Goal: Task Accomplishment & Management: Manage account settings

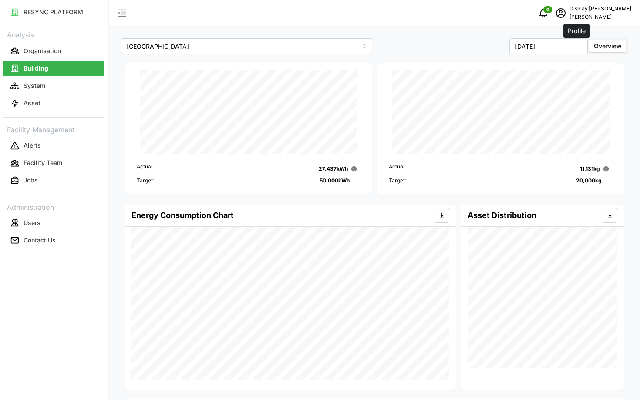
click at [566, 17] on icon "schedule" at bounding box center [560, 13] width 10 height 10
click at [566, 68] on button "Logout" at bounding box center [594, 65] width 83 height 15
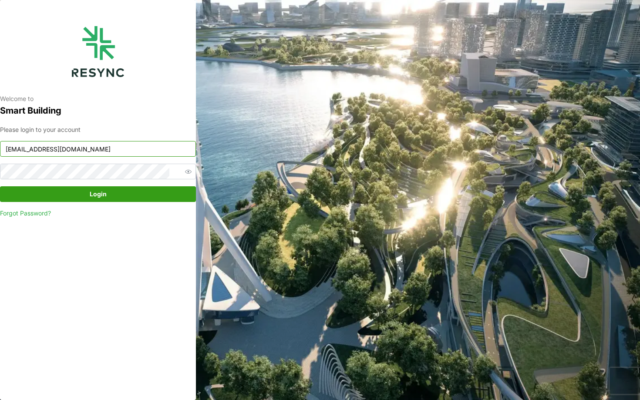
click at [46, 149] on input "chuanlim_display@resynctech.com" at bounding box center [98, 149] width 196 height 16
type input "ponte_group_internal@resynctech.com"
click at [112, 196] on span "Login" at bounding box center [97, 194] width 179 height 15
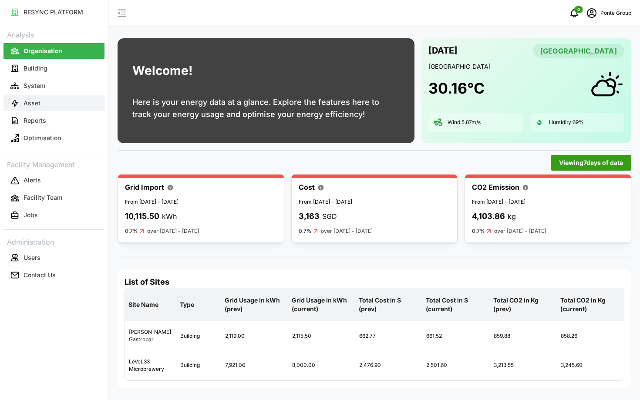
click at [68, 96] on button "Asset" at bounding box center [53, 103] width 101 height 16
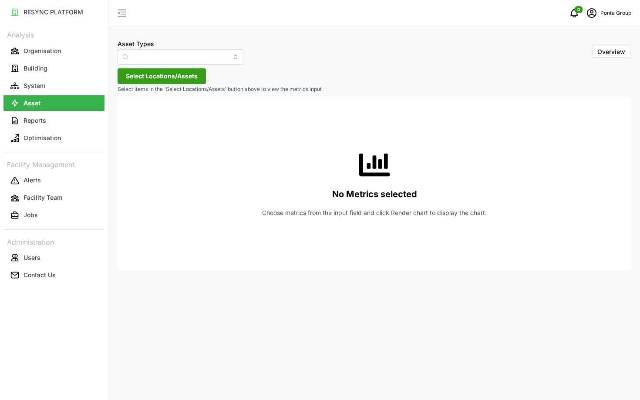
type input "Air Handling Unit"
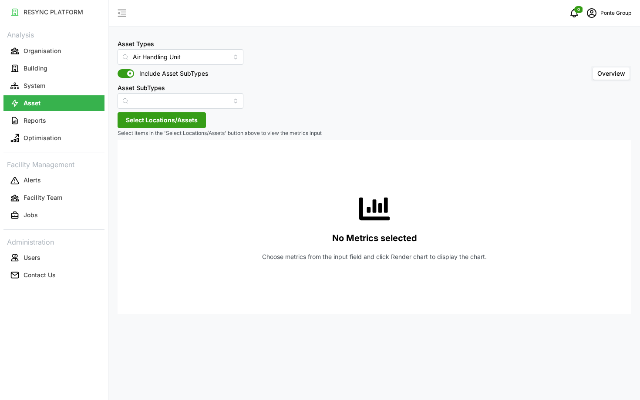
click at [136, 124] on span "Select Locations/Assets" at bounding box center [162, 120] width 72 height 15
click at [138, 162] on div "MBFC" at bounding box center [178, 159] width 106 height 13
click at [142, 159] on span "Select MBFC" at bounding box center [140, 160] width 6 height 6
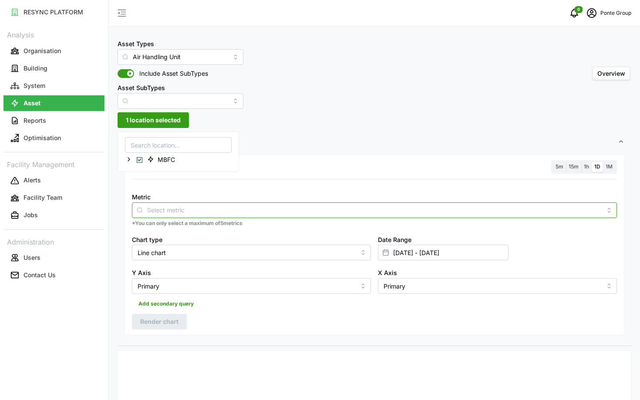
click at [222, 210] on input "Metric" at bounding box center [374, 210] width 454 height 10
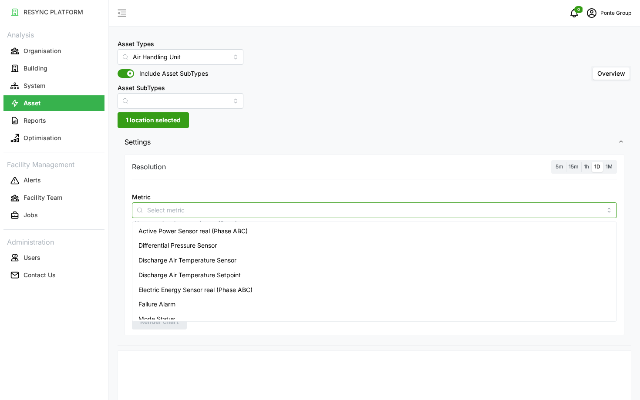
click at [221, 273] on span "Discharge Air Temperature Setpoint" at bounding box center [189, 275] width 102 height 10
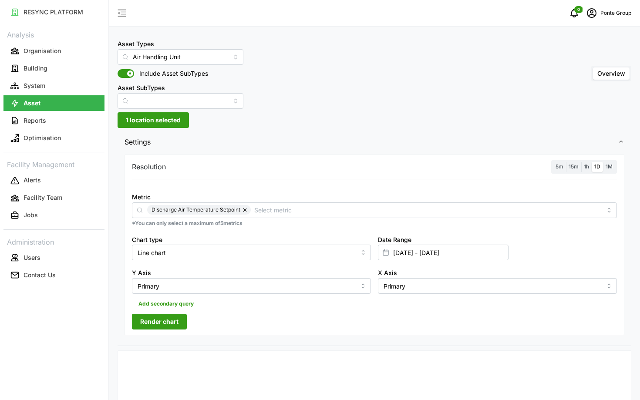
click at [559, 165] on span "5m" at bounding box center [559, 166] width 8 height 7
click at [553, 162] on input "5m" at bounding box center [553, 162] width 0 height 0
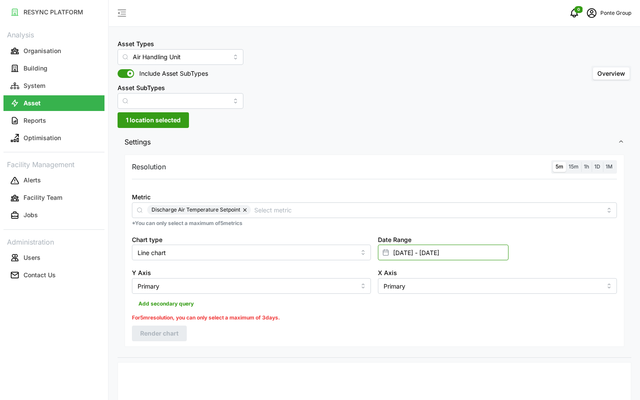
click at [478, 256] on input "15 Jan 2025 - 14 Feb 2025" at bounding box center [443, 253] width 131 height 16
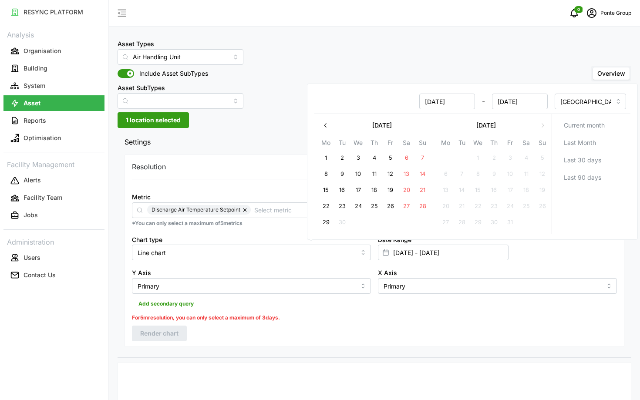
click at [329, 222] on button "29" at bounding box center [326, 223] width 16 height 16
type input "14 Feb 2025 - 29 Sep 2025"
type input "14 Feb 2025"
type input "[DATE]"
click at [329, 222] on button "29" at bounding box center [326, 223] width 16 height 16
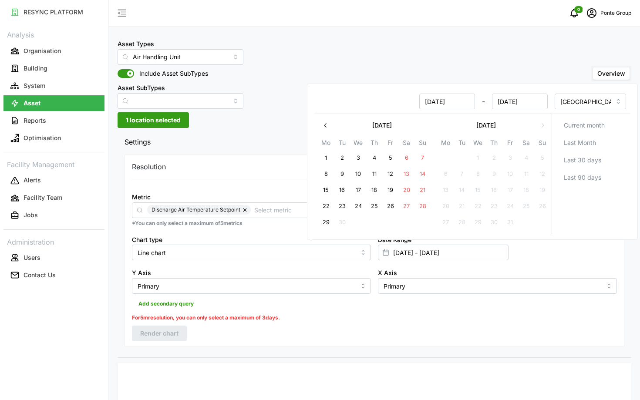
type input "[DATE] - [DATE]"
type input "[DATE]"
click at [295, 337] on div "Resolution 5m 15m 1h 1D 1M Metric Discharge Air Temperature Setpoint *You can o…" at bounding box center [375, 251] width 500 height 192
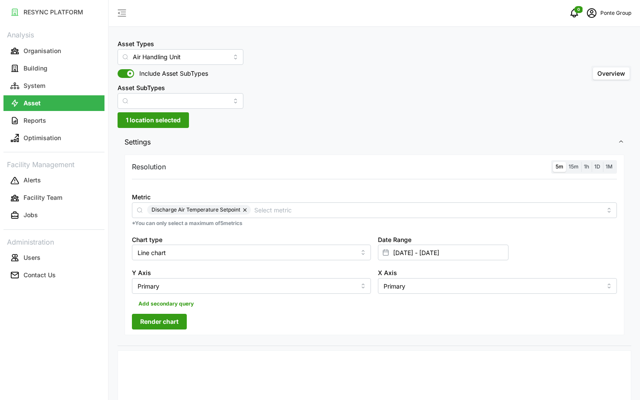
click at [175, 323] on span "Render chart" at bounding box center [159, 321] width 38 height 15
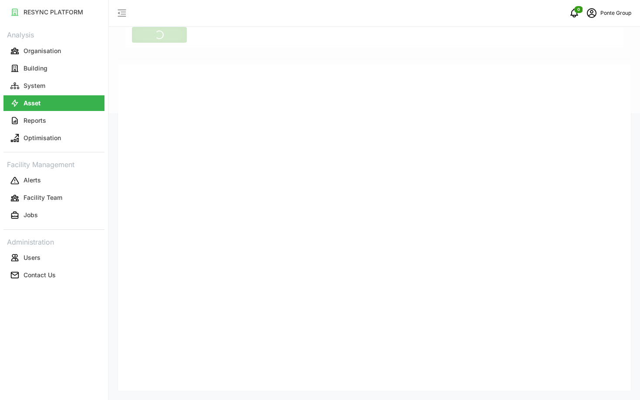
scroll to position [287, 0]
click at [593, 14] on icon "schedule" at bounding box center [591, 13] width 10 height 10
click at [584, 72] on button "Logout" at bounding box center [594, 65] width 83 height 15
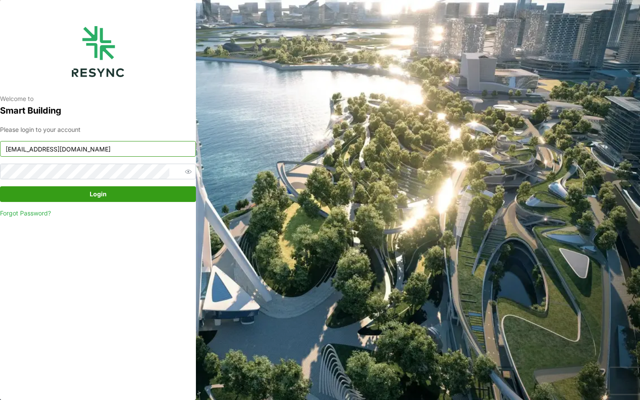
click at [145, 150] on input "ponte_group_internal@resynctech.com" at bounding box center [98, 149] width 196 height 16
type input "continental_display@resynctech.com"
click at [116, 193] on span "Login" at bounding box center [97, 194] width 179 height 15
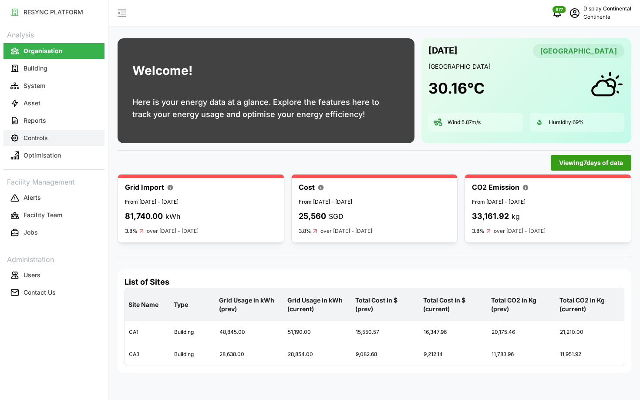
click at [50, 140] on button "Controls" at bounding box center [53, 138] width 101 height 16
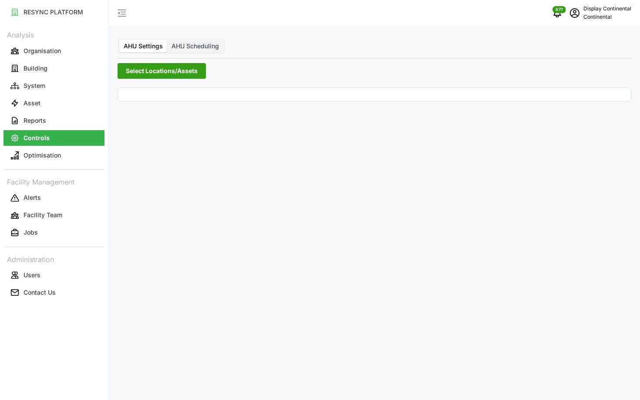
click at [150, 77] on span "Select Locations/Assets" at bounding box center [162, 71] width 72 height 15
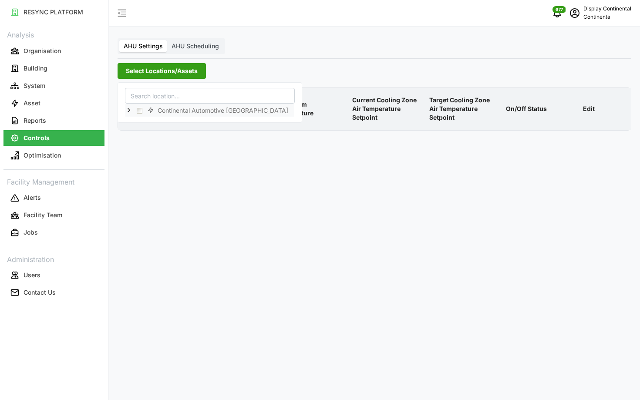
click at [126, 112] on icon at bounding box center [128, 110] width 7 height 7
click at [147, 121] on span "Select CA1" at bounding box center [147, 123] width 6 height 6
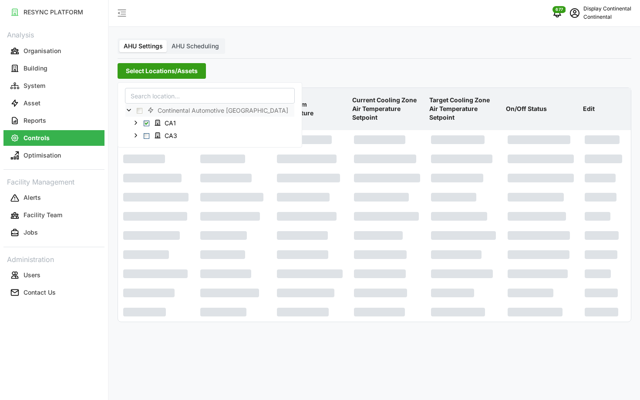
click at [398, 90] on p "Current Cooling Zone Air Temperature Setpoint" at bounding box center [387, 109] width 74 height 40
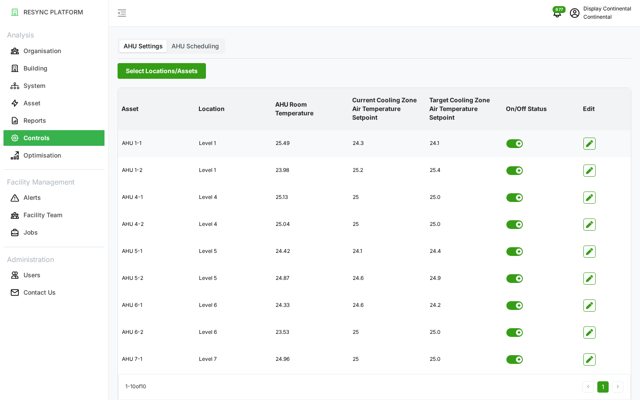
click at [510, 141] on span at bounding box center [511, 143] width 10 height 9
click at [506, 139] on input "checkbox" at bounding box center [506, 139] width 0 height 0
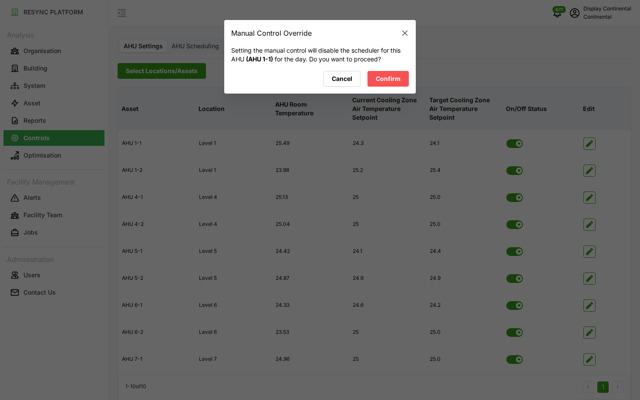
click at [394, 80] on span "Confirm" at bounding box center [388, 78] width 25 height 15
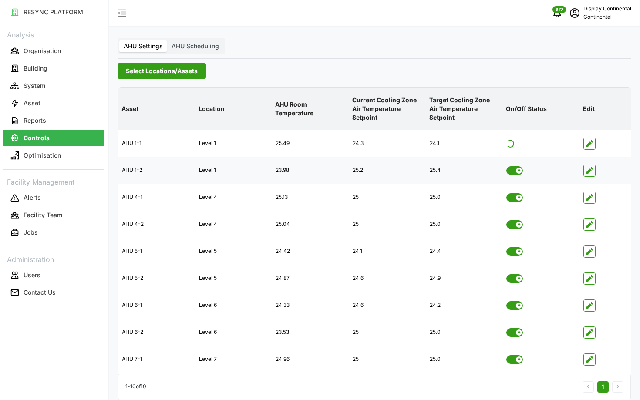
click at [508, 171] on span at bounding box center [511, 170] width 10 height 9
click at [506, 166] on input "checkbox" at bounding box center [506, 166] width 0 height 0
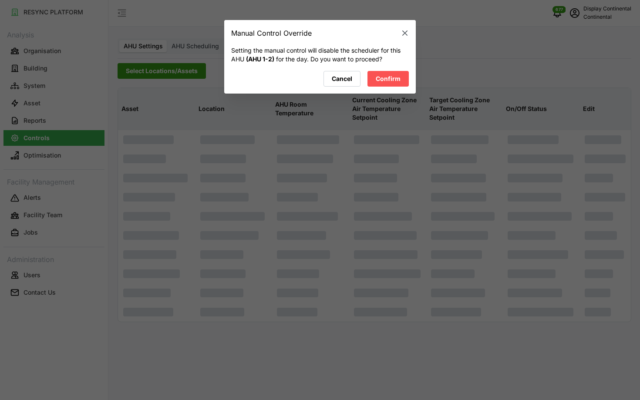
click at [383, 72] on span "Confirm" at bounding box center [388, 78] width 25 height 15
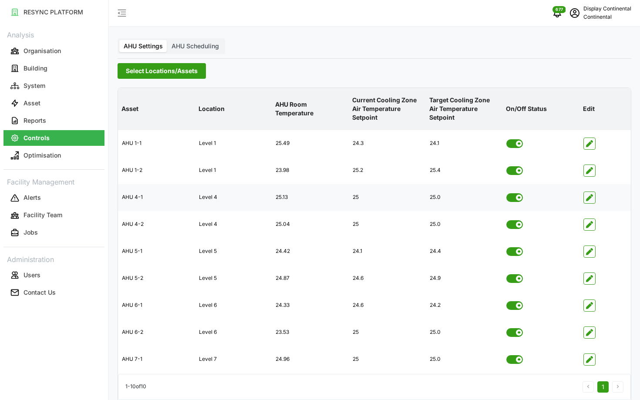
click at [512, 199] on span at bounding box center [511, 197] width 10 height 9
click at [506, 193] on input "checkbox" at bounding box center [506, 193] width 0 height 0
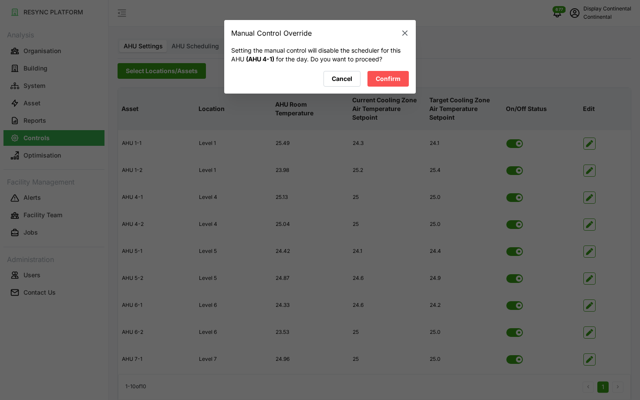
click at [397, 83] on span "Confirm" at bounding box center [388, 78] width 25 height 15
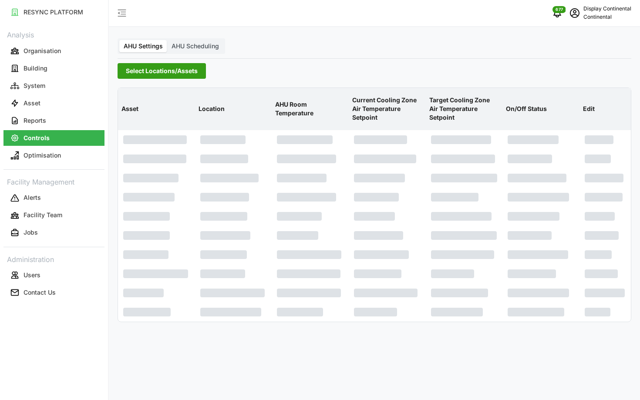
scroll to position [35, 0]
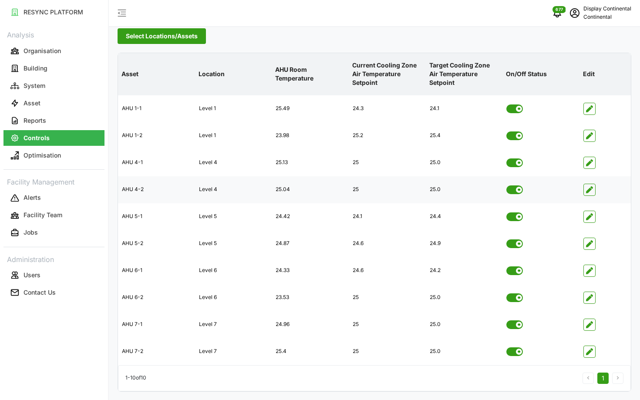
click at [512, 189] on span at bounding box center [511, 189] width 10 height 9
click at [506, 185] on input "checkbox" at bounding box center [506, 185] width 0 height 0
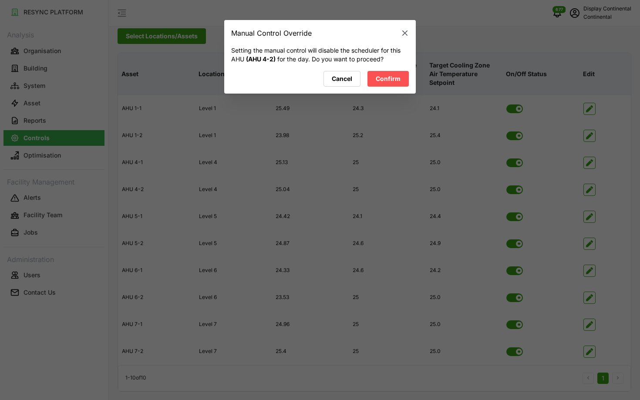
click at [399, 84] on span "Confirm" at bounding box center [388, 78] width 25 height 15
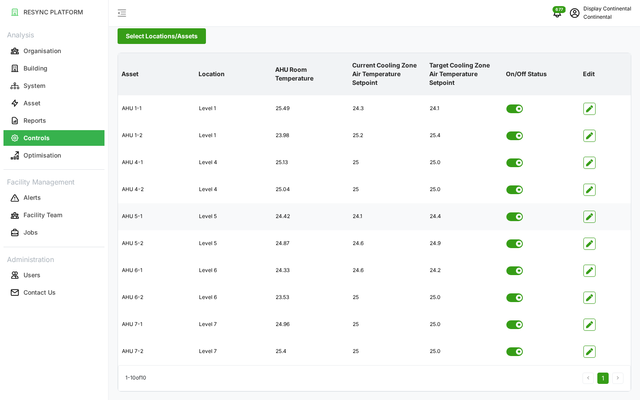
click at [512, 219] on span at bounding box center [511, 216] width 10 height 9
click at [506, 212] on input "checkbox" at bounding box center [506, 212] width 0 height 0
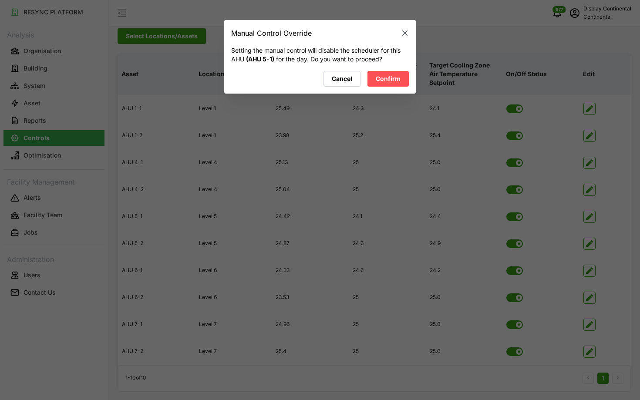
click at [381, 78] on span "Confirm" at bounding box center [388, 78] width 25 height 15
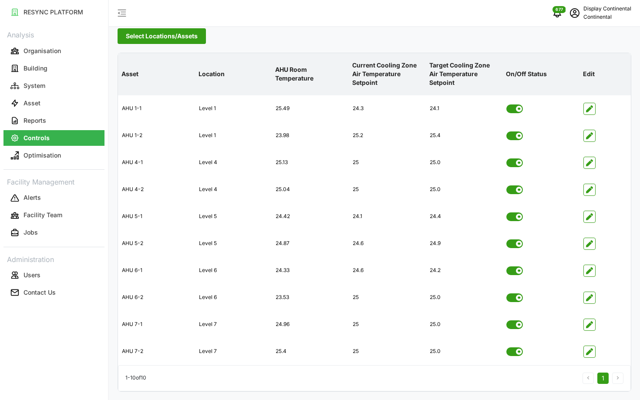
click at [514, 246] on span at bounding box center [511, 243] width 10 height 9
click at [506, 239] on input "checkbox" at bounding box center [506, 239] width 0 height 0
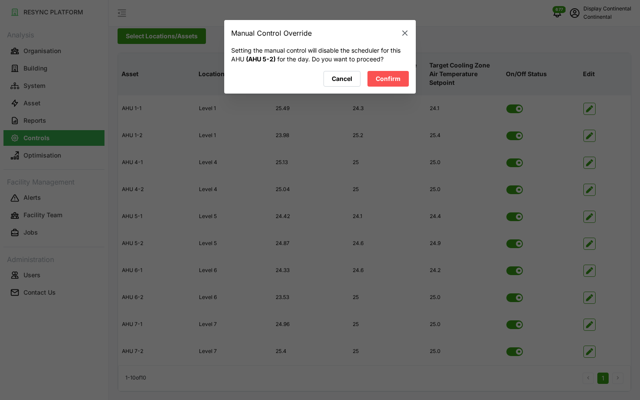
click at [391, 77] on span "Confirm" at bounding box center [388, 78] width 25 height 15
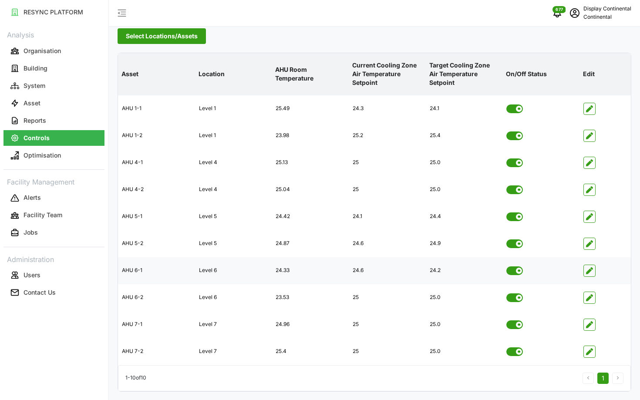
click at [511, 270] on span at bounding box center [511, 270] width 10 height 9
click at [506, 266] on input "checkbox" at bounding box center [506, 266] width 0 height 0
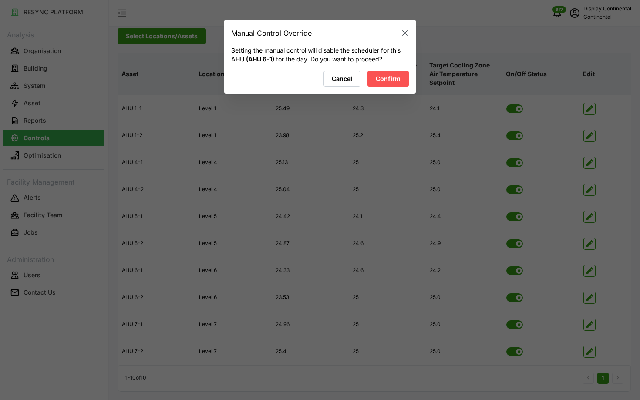
click at [384, 79] on span "Confirm" at bounding box center [388, 78] width 25 height 15
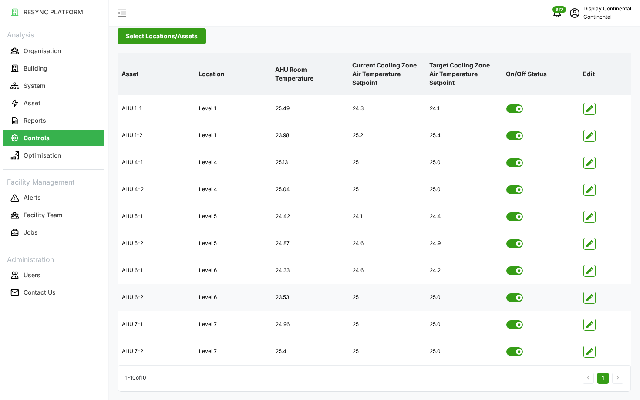
click at [517, 300] on span at bounding box center [519, 298] width 6 height 6
click at [506, 293] on input "checkbox" at bounding box center [506, 293] width 0 height 0
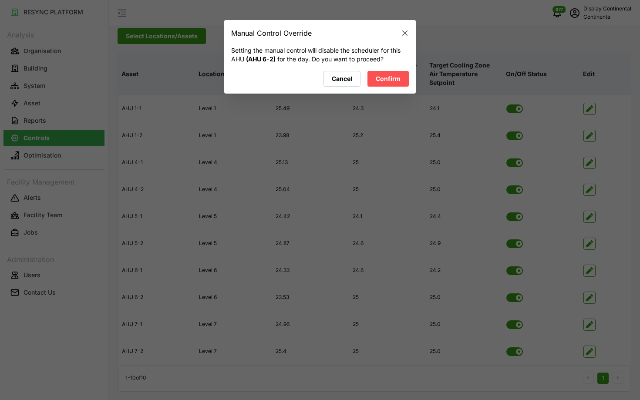
click at [380, 81] on span "Confirm" at bounding box center [388, 78] width 25 height 15
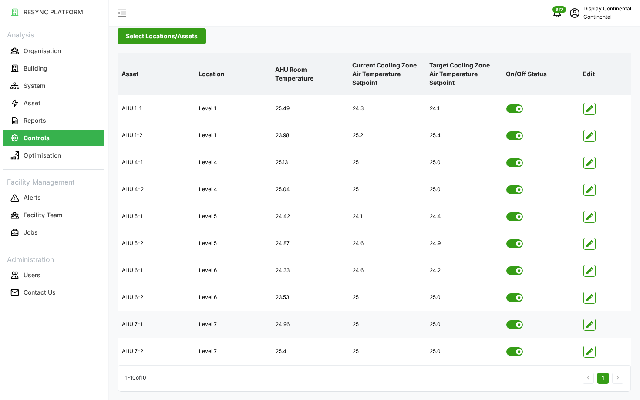
click at [513, 328] on span at bounding box center [511, 324] width 10 height 9
click at [506, 320] on input "checkbox" at bounding box center [506, 320] width 0 height 0
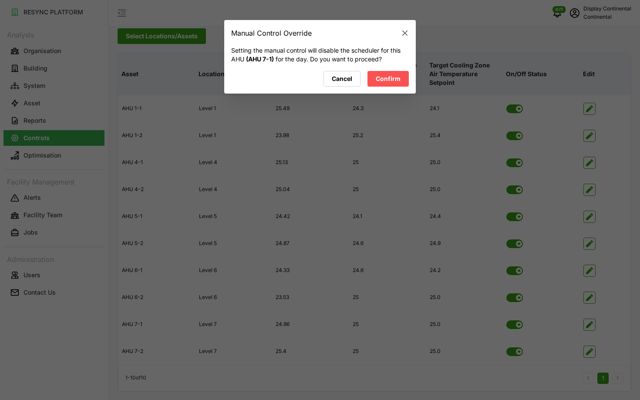
click at [385, 82] on span "Confirm" at bounding box center [388, 78] width 25 height 15
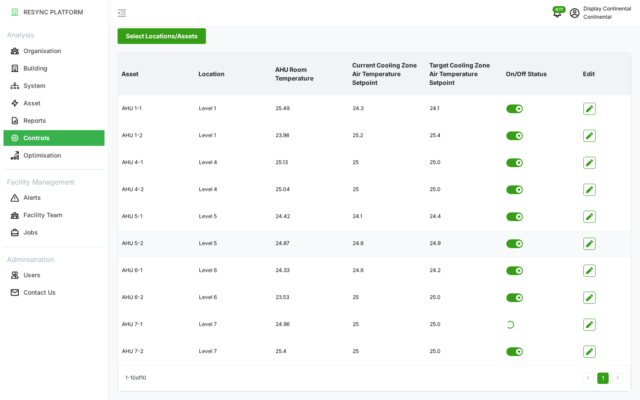
scroll to position [0, 0]
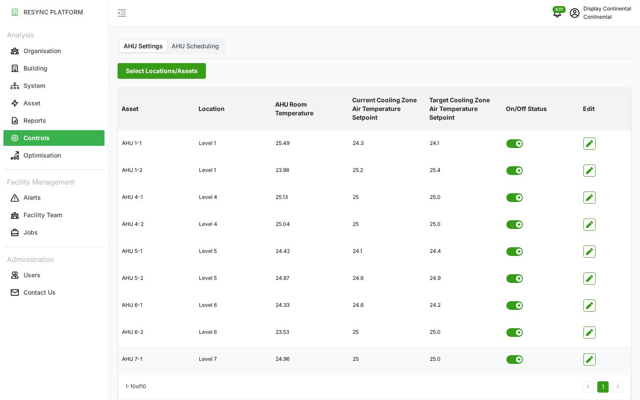
click at [513, 361] on span at bounding box center [511, 359] width 10 height 9
click at [506, 355] on input "checkbox" at bounding box center [506, 355] width 0 height 0
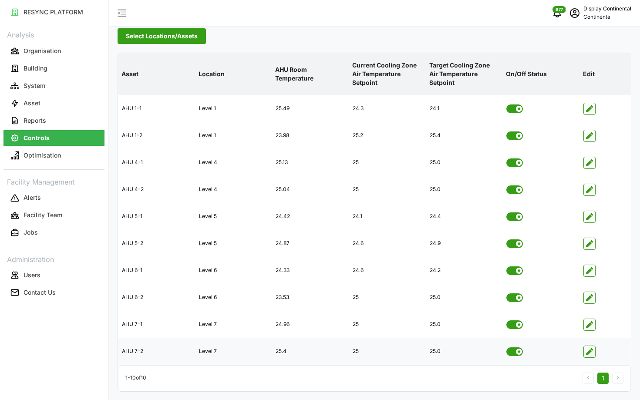
click at [513, 351] on span at bounding box center [511, 351] width 10 height 9
click at [506, 347] on input "checkbox" at bounding box center [506, 347] width 0 height 0
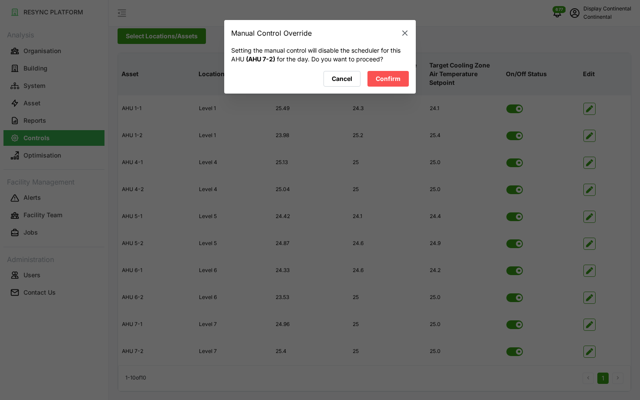
click at [383, 80] on span "Confirm" at bounding box center [388, 78] width 25 height 15
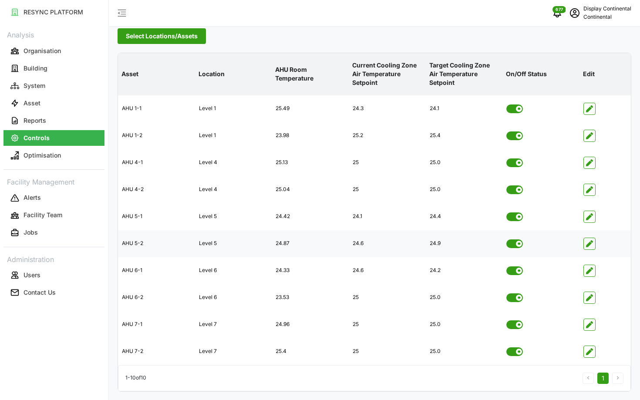
scroll to position [0, 0]
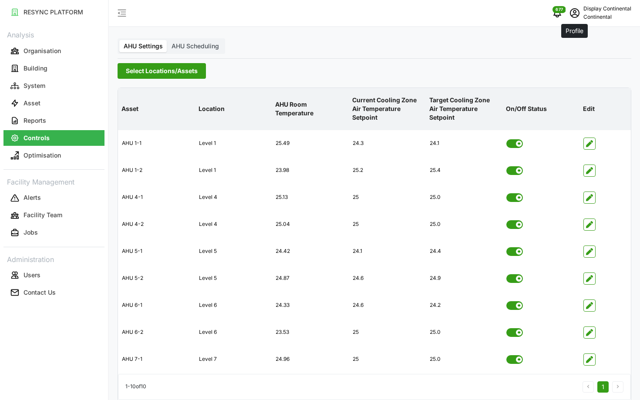
click at [575, 10] on icon "schedule" at bounding box center [574, 13] width 10 height 10
click at [558, 68] on icon "button" at bounding box center [561, 66] width 6 height 6
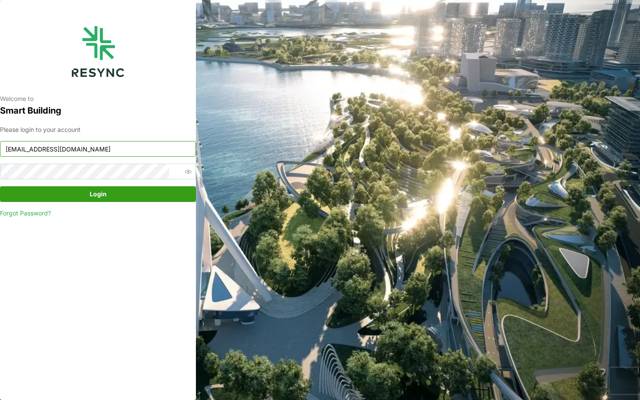
click at [110, 153] on input "continental_display@resynctech.com" at bounding box center [98, 149] width 196 height 16
type input "ponte_group_internal@resynctech.com"
click at [117, 195] on span "Login" at bounding box center [97, 194] width 179 height 15
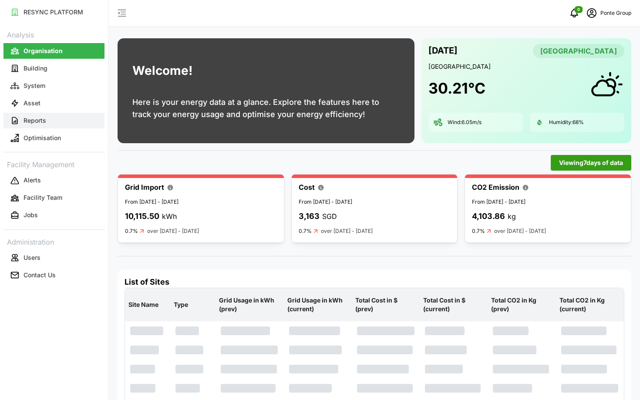
click at [67, 115] on button "Reports" at bounding box center [53, 121] width 101 height 16
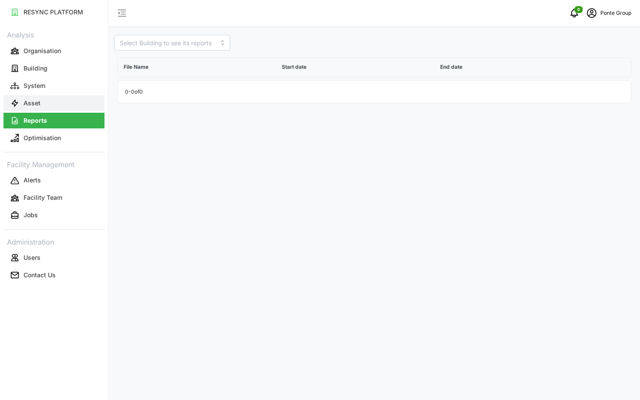
click at [60, 107] on button "Asset" at bounding box center [53, 103] width 101 height 16
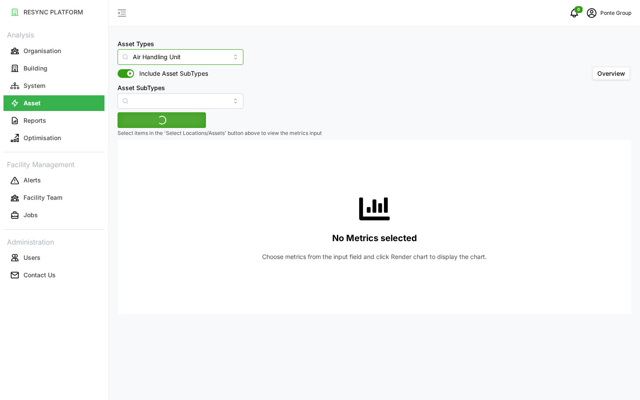
click at [148, 57] on input "Air Handling Unit" at bounding box center [181, 57] width 126 height 16
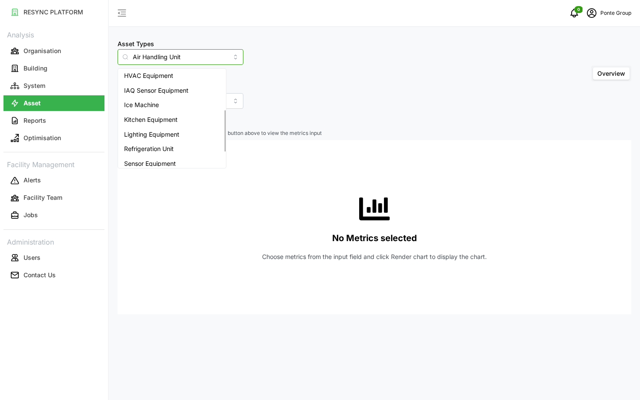
scroll to position [124, 0]
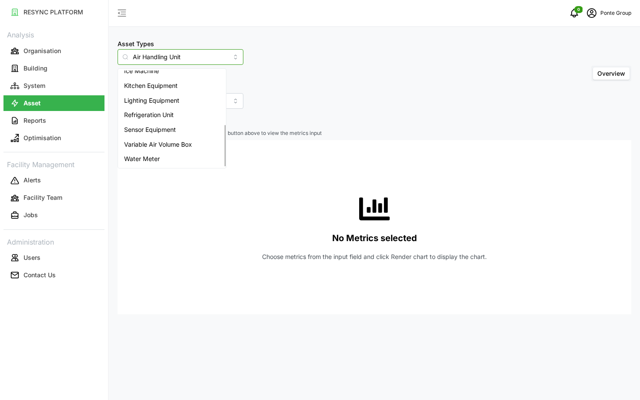
click at [139, 143] on span "Variable Air Volume Box" at bounding box center [158, 145] width 68 height 10
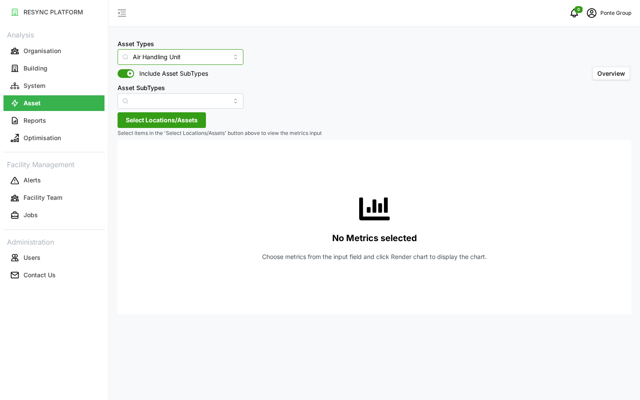
type input "Variable Air Volume Box"
click at [163, 116] on span "Select Locations/Assets" at bounding box center [162, 120] width 72 height 15
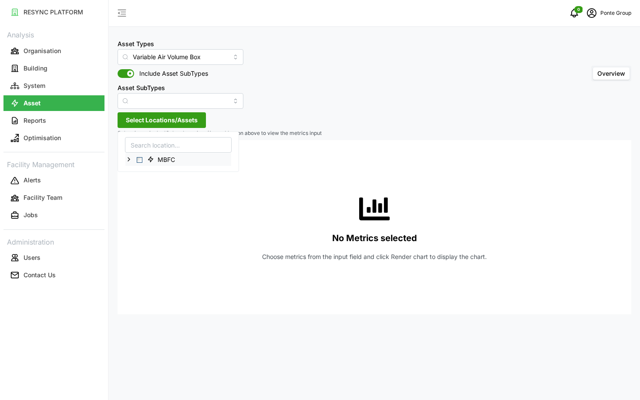
click at [142, 159] on div "MBFC" at bounding box center [178, 159] width 106 height 13
click at [131, 159] on icon at bounding box center [128, 159] width 7 height 7
click at [136, 169] on icon at bounding box center [135, 171] width 7 height 7
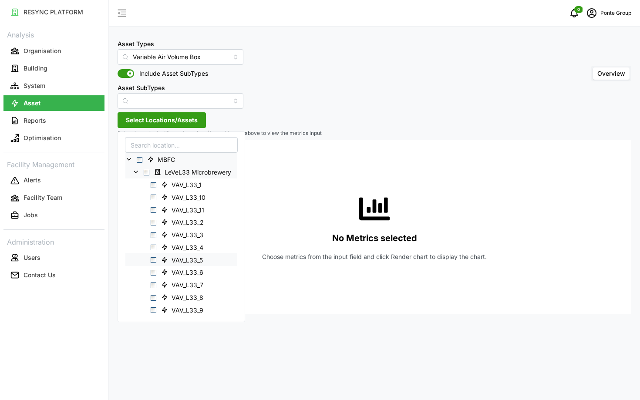
scroll to position [9, 0]
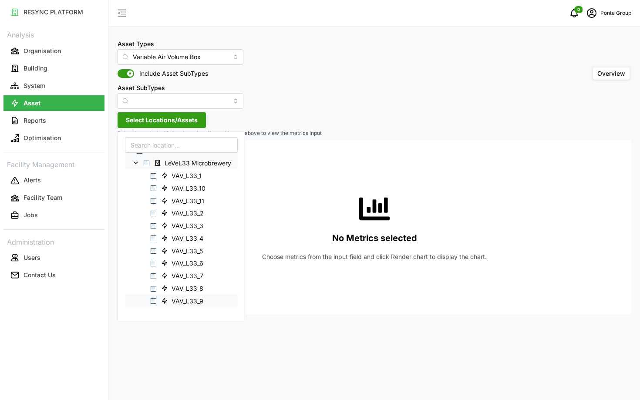
click at [153, 301] on span "Select VAV_L33_9" at bounding box center [154, 301] width 6 height 6
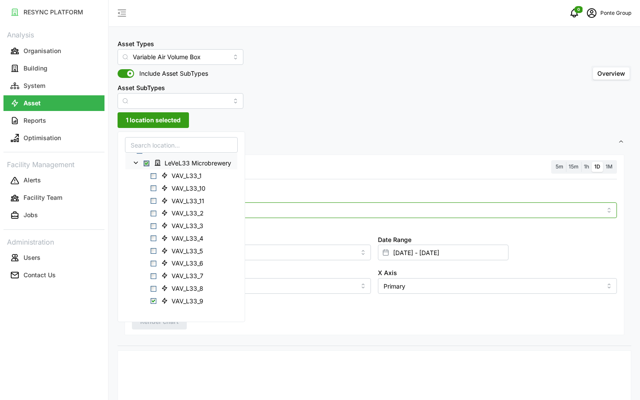
click at [345, 211] on input "Metric" at bounding box center [374, 210] width 454 height 10
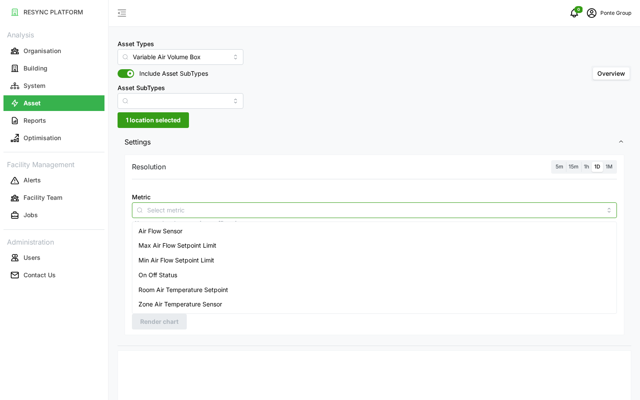
click at [296, 290] on div "Room Air Temperature Setpoint" at bounding box center [374, 290] width 481 height 15
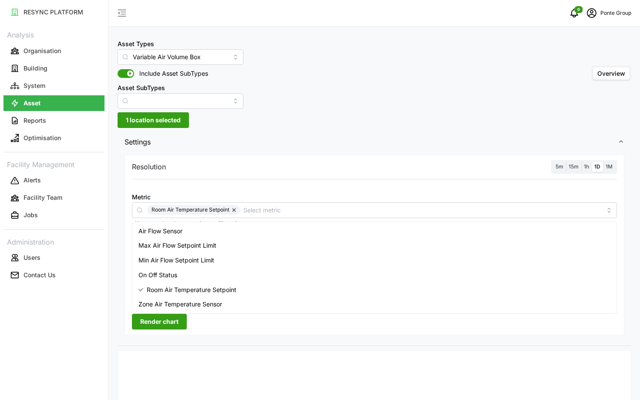
click at [363, 341] on div "Resolution 5m 15m 1h 1D 1M Metric Room Air Temperature Setpoint *You can only s…" at bounding box center [375, 248] width 514 height 193
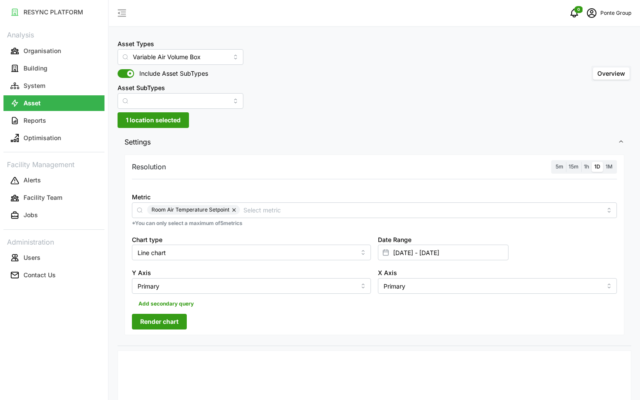
click at [559, 165] on span "5m" at bounding box center [559, 166] width 8 height 7
click at [553, 162] on input "5m" at bounding box center [553, 162] width 0 height 0
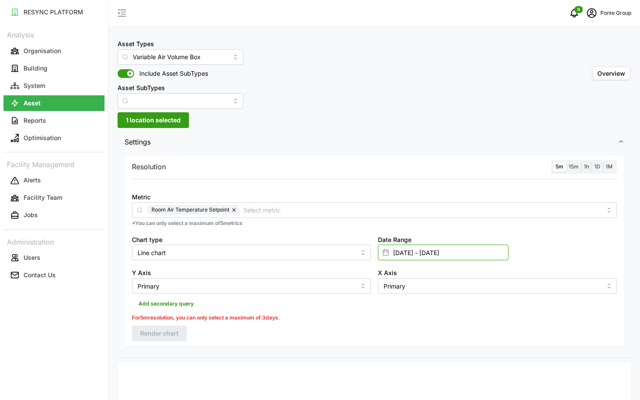
click at [489, 247] on input "[DATE] - [DATE]" at bounding box center [443, 253] width 131 height 16
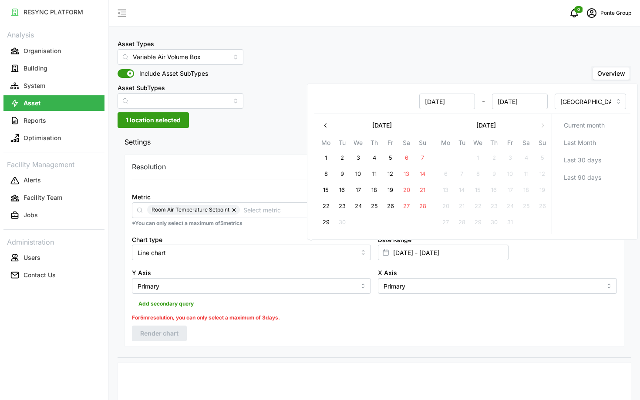
click at [322, 228] on button "29" at bounding box center [326, 223] width 16 height 16
type input "[DATE] - [DATE]"
type input "29 Sep 2025"
click at [322, 228] on button "29" at bounding box center [326, 223] width 16 height 16
click at [318, 340] on div "Resolution 5m 15m 1h 1D 1M Metric Room Air Temperature Setpoint *You can only s…" at bounding box center [375, 251] width 500 height 192
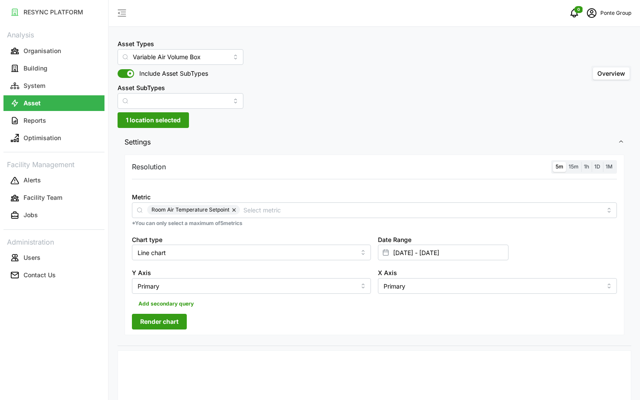
click at [146, 328] on span "Render chart" at bounding box center [159, 321] width 38 height 15
click at [155, 128] on div "Asset Types Variable Air Volume Box Include Asset SubTypes Asset SubTypes Overv…" at bounding box center [374, 352] width 531 height 704
click at [153, 125] on span "1 location selected" at bounding box center [153, 120] width 55 height 15
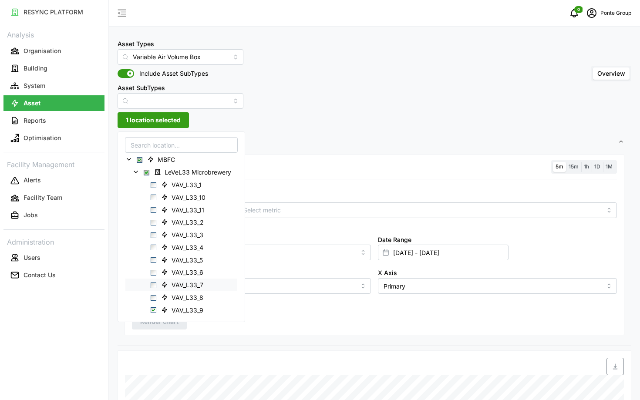
click at [152, 285] on span "Select VAV_L33_7" at bounding box center [154, 285] width 6 height 6
click at [153, 310] on span "Select VAV_L33_9" at bounding box center [154, 310] width 6 height 6
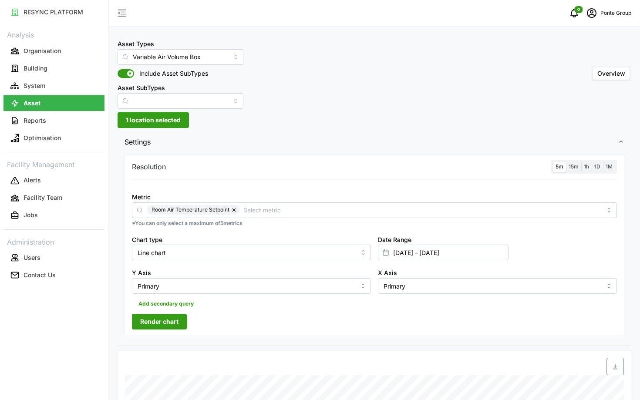
click at [270, 326] on div "Resolution 5m 15m 1h 1D 1M Metric Room Air Temperature Setpoint *You can only s…" at bounding box center [375, 245] width 500 height 181
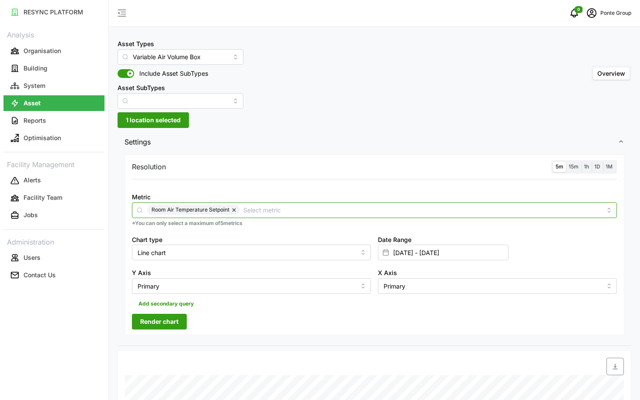
click at [255, 215] on div "Room Air Temperature Setpoint" at bounding box center [374, 210] width 485 height 16
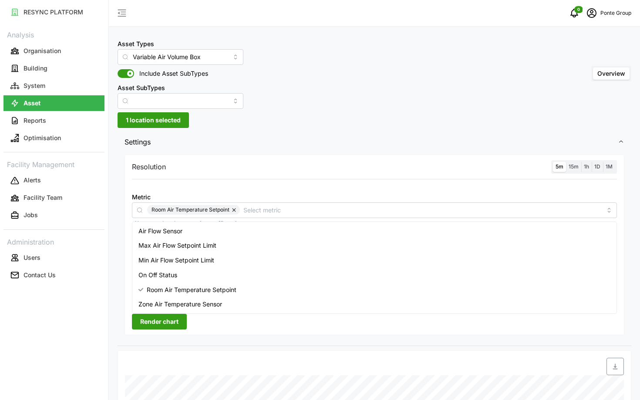
click at [232, 323] on div "Resolution 5m 15m 1h 1D 1M Metric Room Air Temperature Setpoint *You can only s…" at bounding box center [375, 245] width 500 height 181
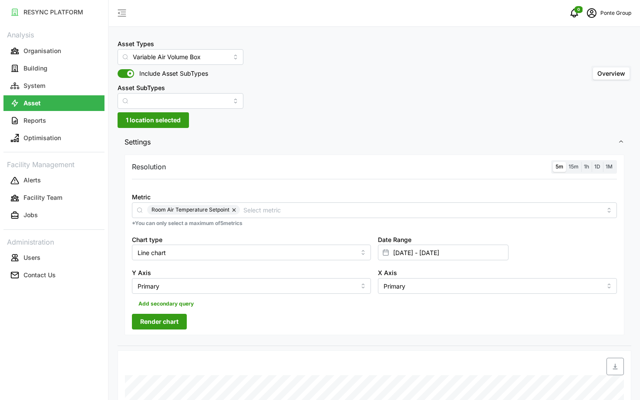
click at [181, 325] on button "Render chart" at bounding box center [159, 322] width 55 height 16
click at [166, 114] on span "1 location selected" at bounding box center [153, 120] width 55 height 15
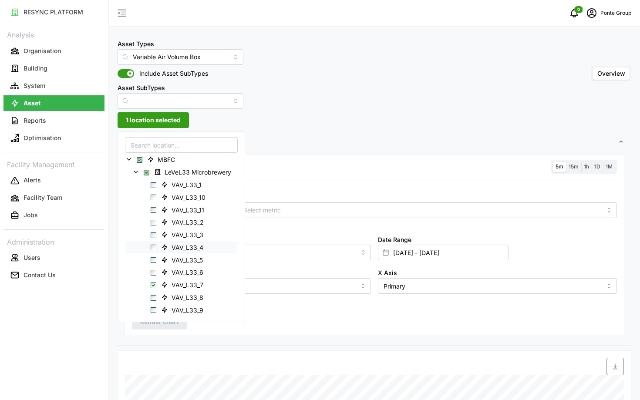
scroll to position [9, 0]
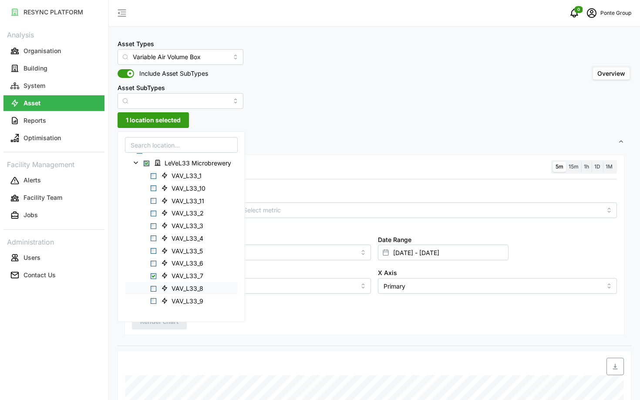
click at [155, 289] on span "Select VAV_L33_8" at bounding box center [154, 289] width 6 height 6
click at [155, 275] on span "Select VAV_L33_7" at bounding box center [154, 276] width 6 height 6
click at [168, 327] on span "Render chart" at bounding box center [159, 321] width 38 height 15
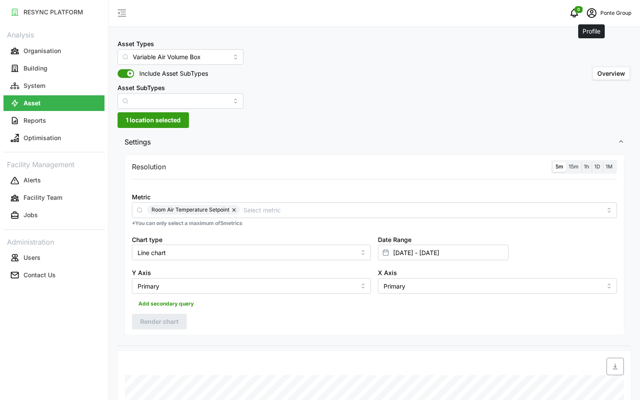
click at [587, 21] on span "schedule" at bounding box center [591, 13] width 17 height 17
click at [593, 62] on div "Logout" at bounding box center [600, 66] width 62 height 10
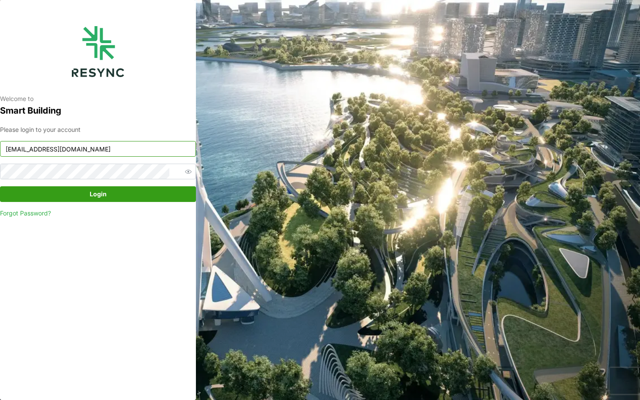
click at [168, 154] on input "ponte_group_internal@resynctech.com" at bounding box center [98, 149] width 196 height 16
type input "continental_display@resynctech.com"
click at [120, 195] on span "Login" at bounding box center [97, 194] width 179 height 15
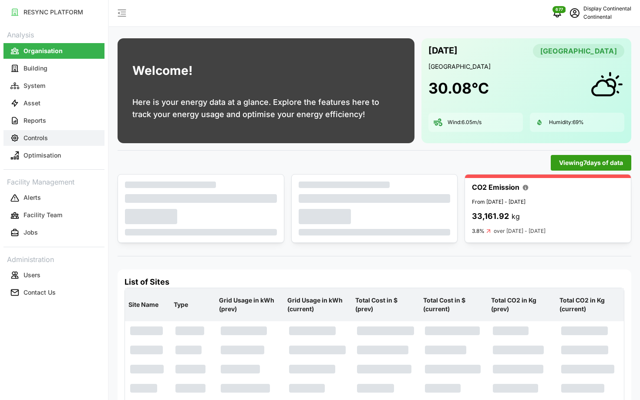
click at [57, 136] on button "Controls" at bounding box center [53, 138] width 101 height 16
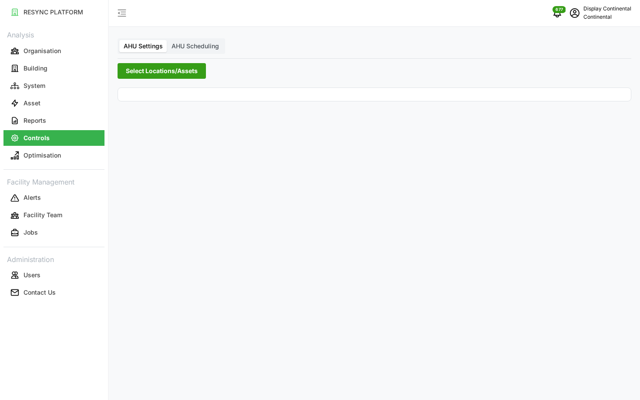
click at [167, 72] on span "Select Locations/Assets" at bounding box center [162, 71] width 72 height 15
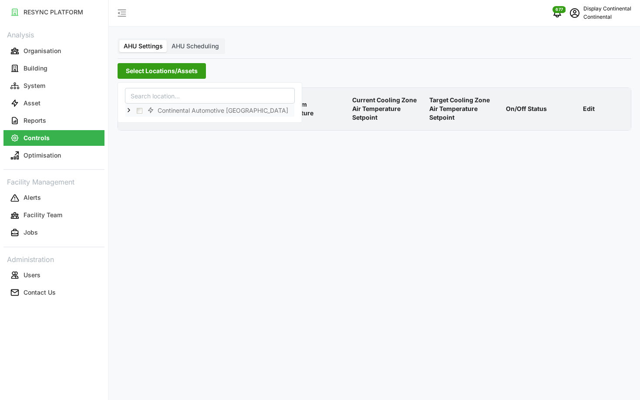
click at [126, 108] on icon at bounding box center [128, 110] width 7 height 7
click at [145, 121] on span "Select CA1" at bounding box center [147, 123] width 6 height 6
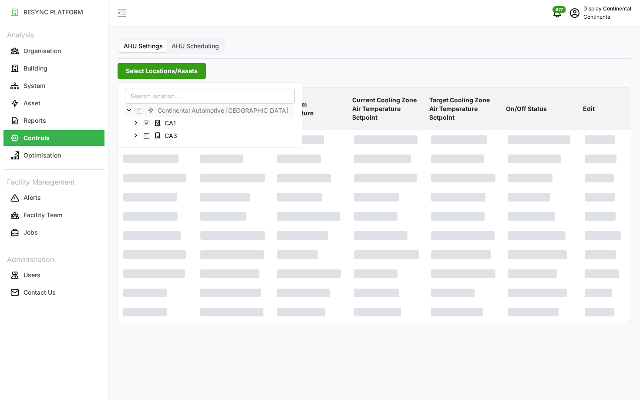
click at [375, 92] on p "Current Cooling Zone Air Temperature Setpoint" at bounding box center [387, 109] width 74 height 40
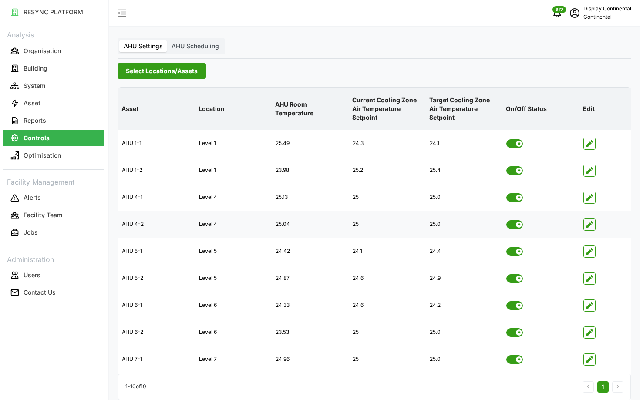
scroll to position [35, 0]
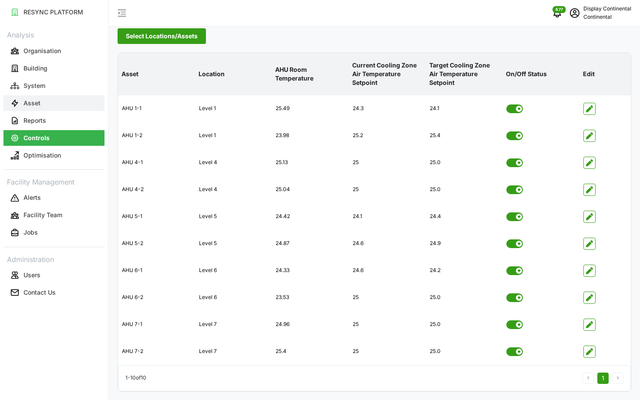
click at [54, 107] on button "Asset" at bounding box center [53, 103] width 101 height 16
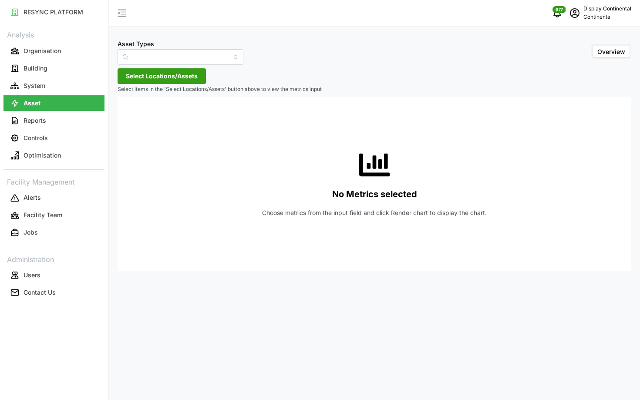
type input "Air Handling Unit"
click at [172, 71] on span "Select Locations/Assets" at bounding box center [162, 76] width 72 height 15
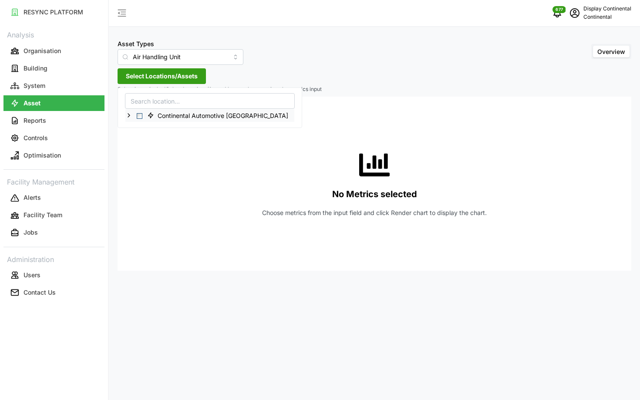
click at [128, 117] on icon at bounding box center [128, 115] width 7 height 7
click at [147, 128] on span "Select CA1" at bounding box center [147, 129] width 6 height 6
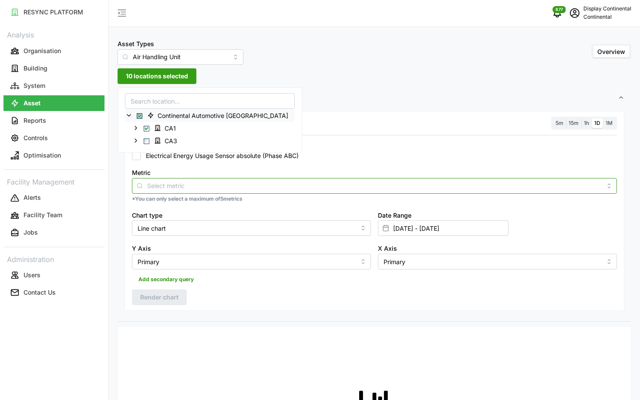
click at [230, 191] on div at bounding box center [374, 186] width 485 height 16
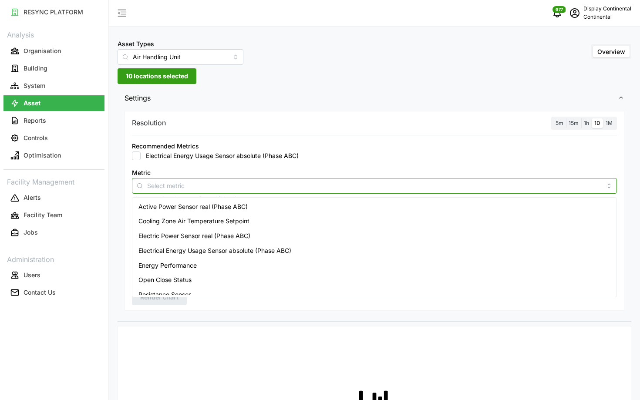
click at [222, 206] on span "Active Power Sensor real (Phase ABC)" at bounding box center [192, 207] width 109 height 10
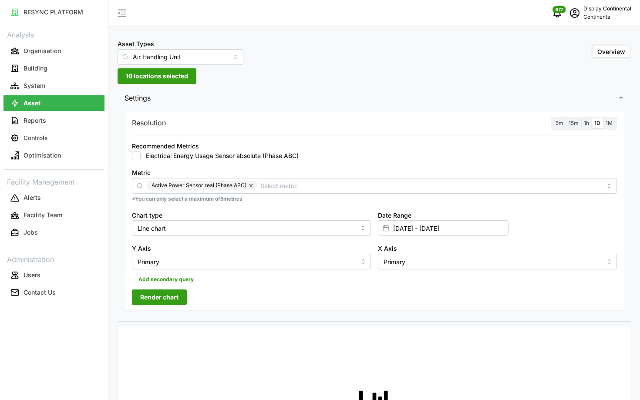
click at [557, 120] on span "5m" at bounding box center [559, 123] width 8 height 7
click at [553, 118] on input "5m" at bounding box center [553, 118] width 0 height 0
click at [401, 220] on label "Date Range" at bounding box center [395, 216] width 34 height 10
click at [401, 220] on input "01 Sep 2025 - 29 Sep 2025" at bounding box center [443, 228] width 131 height 16
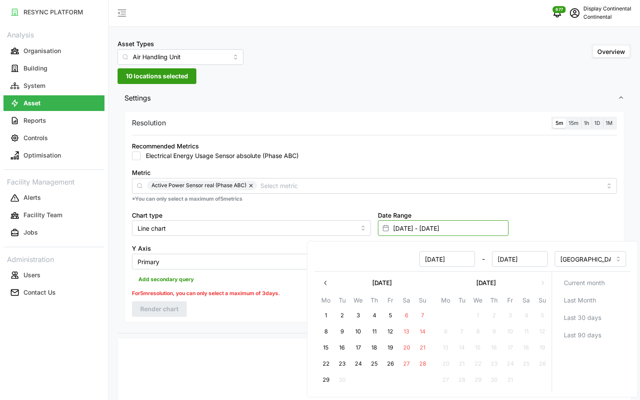
click at [401, 225] on input "01 Sep 2025 - 29 Sep 2025" at bounding box center [443, 228] width 131 height 16
click at [323, 376] on button "29" at bounding box center [326, 380] width 16 height 16
type input "29 Sep 2025 - 29 Sep 2025"
type input "[DATE]"
click at [323, 376] on button "29" at bounding box center [326, 380] width 16 height 16
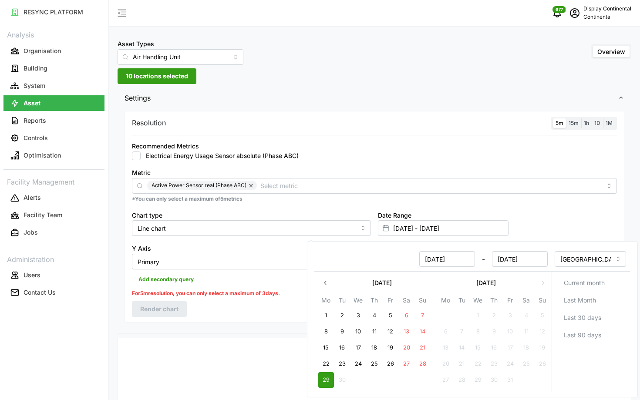
click at [208, 296] on p "For 5m resolution, you can only select a maximum of 3 days." at bounding box center [206, 294] width 148 height 8
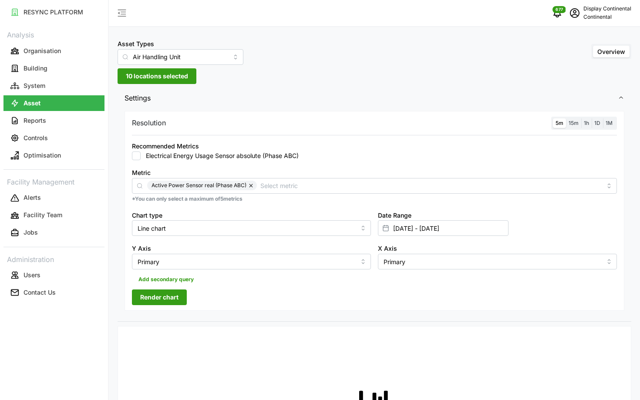
click at [171, 301] on span "Render chart" at bounding box center [159, 297] width 38 height 15
click at [576, 17] on icon "schedule" at bounding box center [574, 13] width 10 height 10
click at [515, 66] on div "Asset Types Air Handling Unit Overview 10 locations selected Settings Resolutio…" at bounding box center [374, 340] width 531 height 680
click at [572, 17] on icon "schedule" at bounding box center [575, 13] width 10 height 10
click at [581, 66] on div "Logout" at bounding box center [600, 66] width 62 height 10
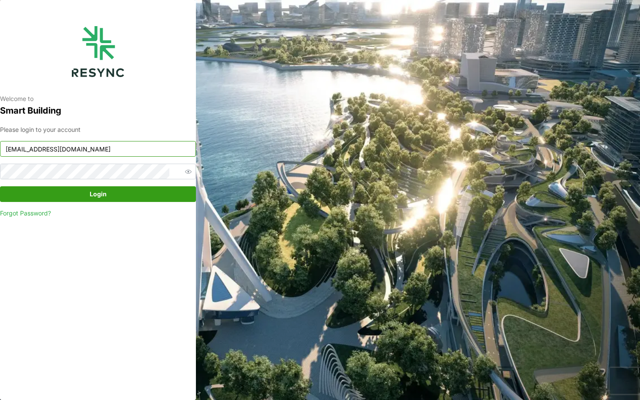
click at [100, 146] on input "[EMAIL_ADDRESS][DOMAIN_NAME]" at bounding box center [98, 149] width 196 height 16
type input "[EMAIL_ADDRESS][DOMAIN_NAME]"
click at [131, 192] on span "Login" at bounding box center [97, 194] width 179 height 15
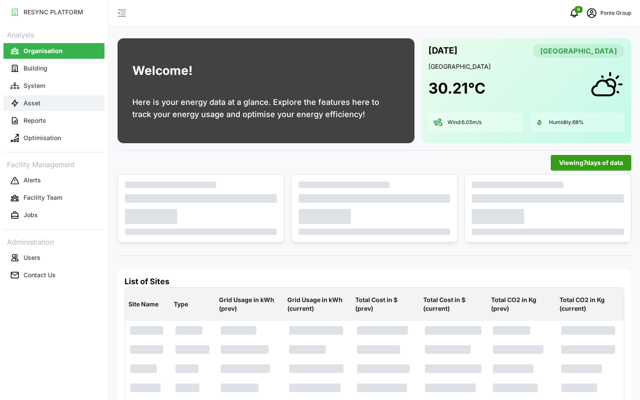
click at [44, 109] on button "Asset" at bounding box center [53, 103] width 101 height 16
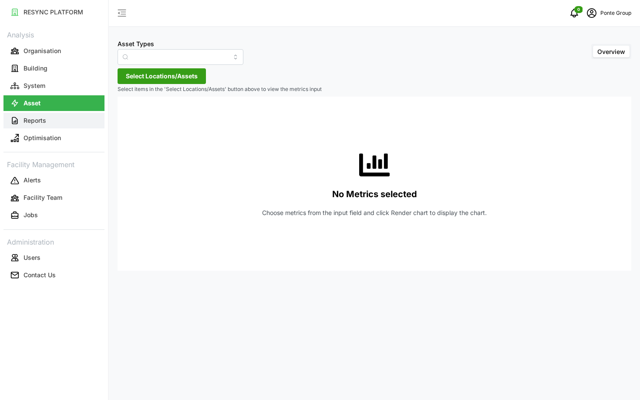
type input "Air Handling Unit"
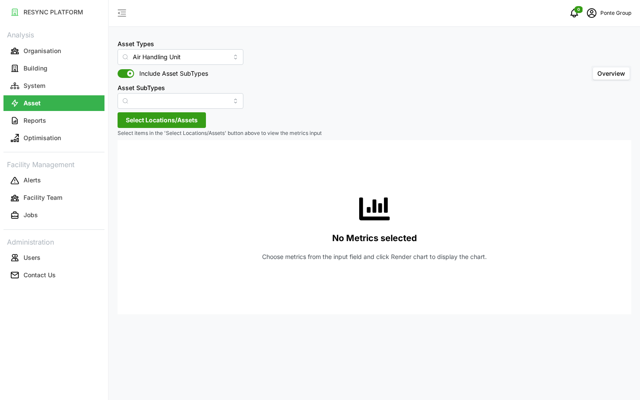
click at [158, 116] on span "Select Locations/Assets" at bounding box center [162, 120] width 72 height 15
click at [138, 160] on span "Select MBFC" at bounding box center [140, 160] width 6 height 6
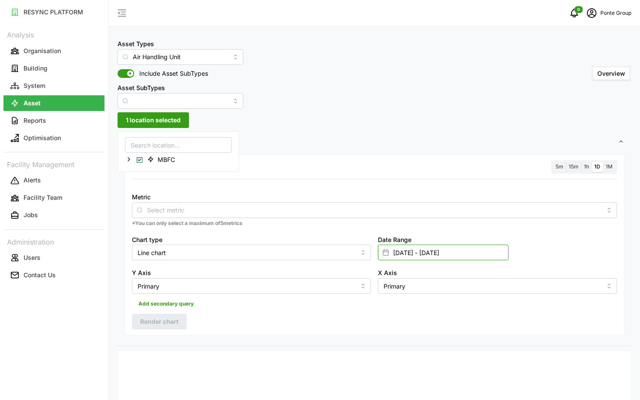
click at [396, 246] on input "[DATE] - [DATE]" at bounding box center [443, 253] width 131 height 16
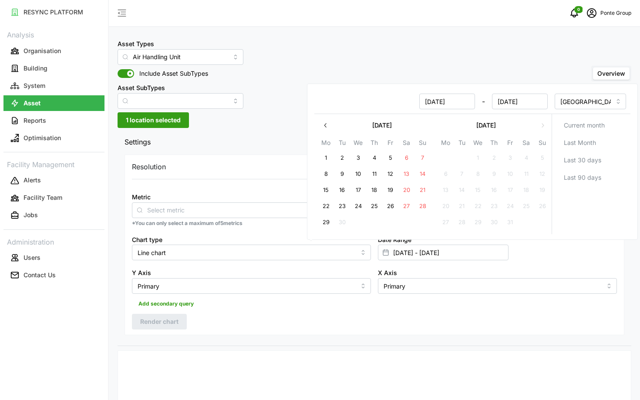
click at [323, 222] on button "29" at bounding box center [326, 223] width 16 height 16
type input "29 Sep 2025 - 29 Sep 2025"
type input "29 Sep 2025"
click at [323, 222] on button "29" at bounding box center [326, 223] width 16 height 16
click at [258, 175] on div "Resolution 5m 15m 1h 1D 1M Metric *You can only select a maximum of 5 metrics C…" at bounding box center [375, 245] width 500 height 181
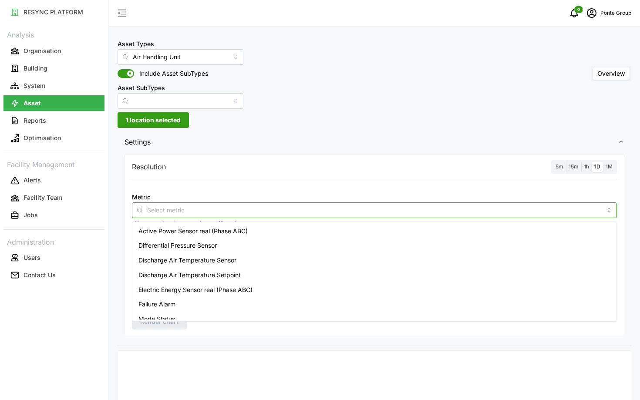
click at [250, 204] on div at bounding box center [374, 210] width 485 height 16
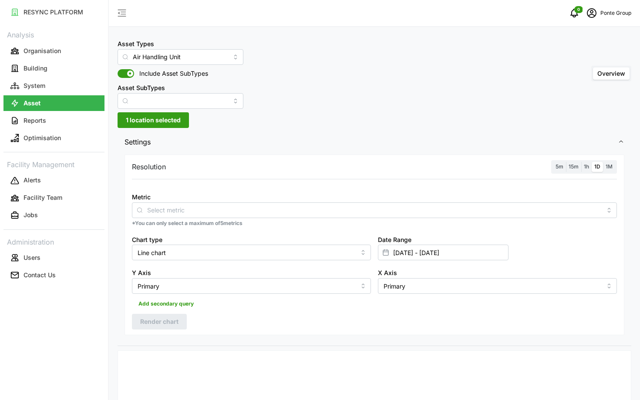
click at [229, 223] on body "RESYNC PLATFORM Analysis Organisation Building System Asset Reports Optimisatio…" at bounding box center [320, 200] width 640 height 400
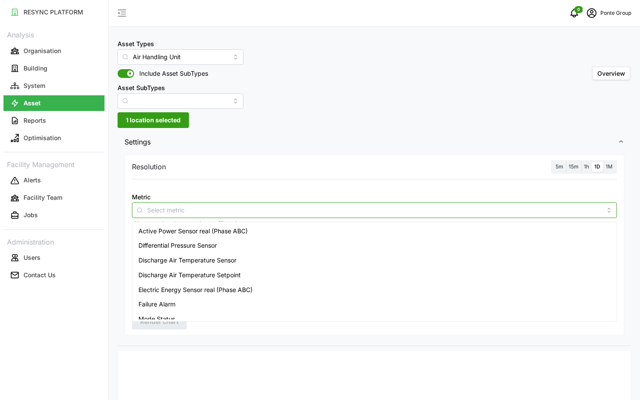
click at [227, 216] on div at bounding box center [374, 210] width 485 height 16
click at [213, 229] on span "Active Power Sensor real (Phase ABC)" at bounding box center [192, 231] width 109 height 10
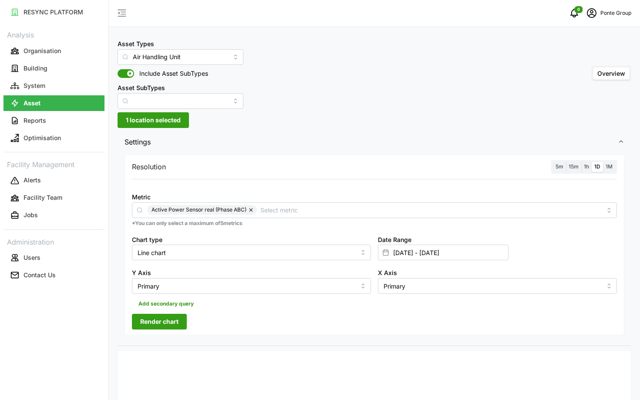
click at [130, 335] on div "Resolution 5m 15m 1h 1D 1M Metric Active Power Sensor real (Phase ABC) *You can…" at bounding box center [375, 248] width 514 height 193
click at [154, 320] on span "Render chart" at bounding box center [159, 321] width 38 height 15
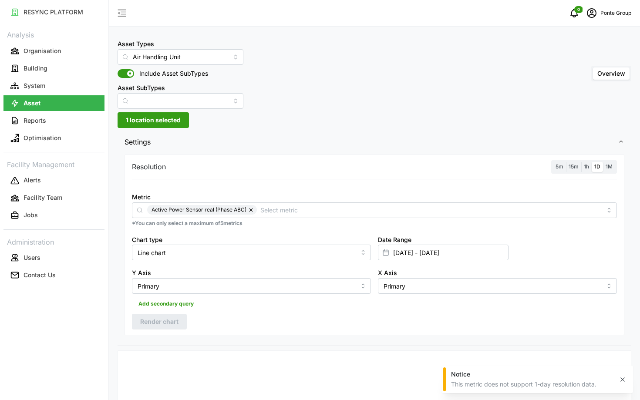
click at [556, 164] on span "5m" at bounding box center [559, 166] width 8 height 7
click at [553, 162] on input "5m" at bounding box center [553, 162] width 0 height 0
click at [152, 327] on span "Render chart" at bounding box center [159, 321] width 38 height 15
click at [155, 58] on input "Air Handling Unit" at bounding box center [181, 57] width 126 height 16
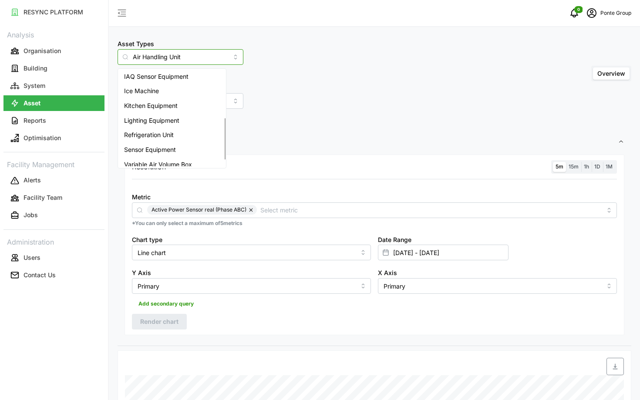
scroll to position [124, 0]
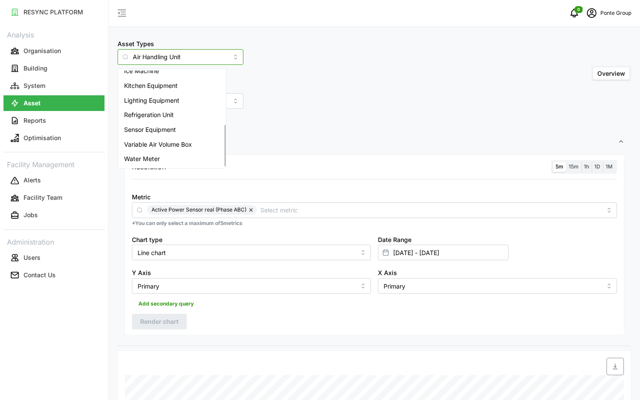
click at [154, 147] on span "Variable Air Volume Box" at bounding box center [158, 145] width 68 height 10
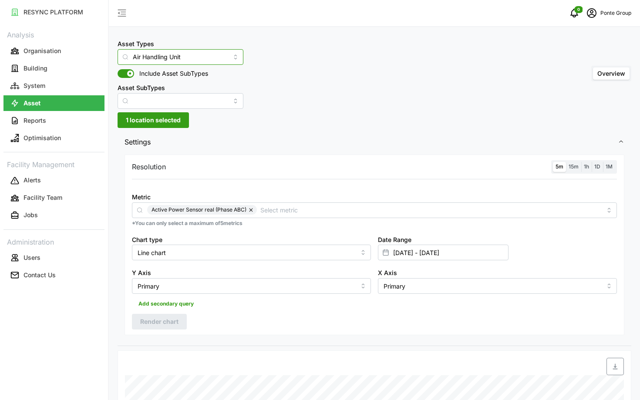
type input "Variable Air Volume Box"
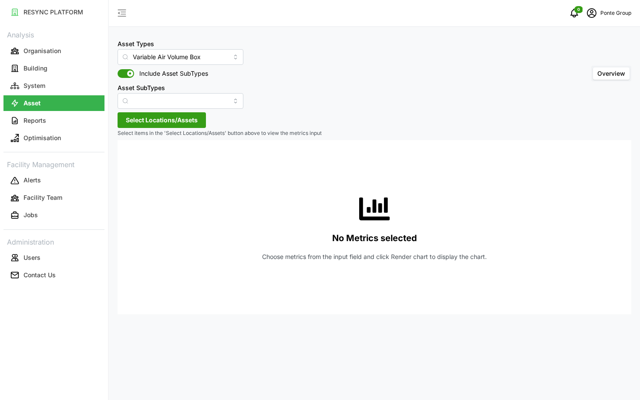
click at [166, 115] on span "Select Locations/Assets" at bounding box center [162, 120] width 72 height 15
click at [127, 158] on icon at bounding box center [128, 159] width 7 height 7
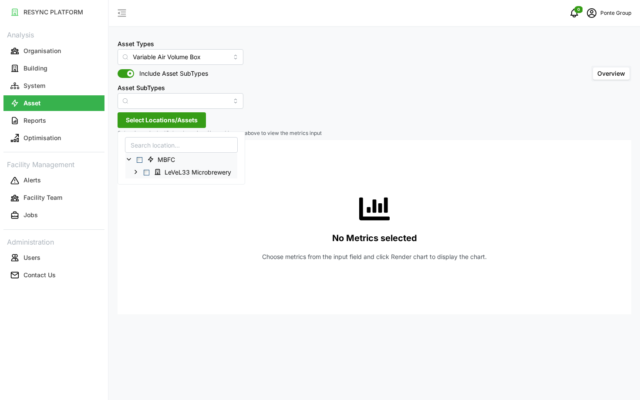
click at [130, 172] on div "LeVeL33 Microbrewery" at bounding box center [181, 171] width 112 height 13
click at [132, 172] on icon at bounding box center [135, 171] width 7 height 7
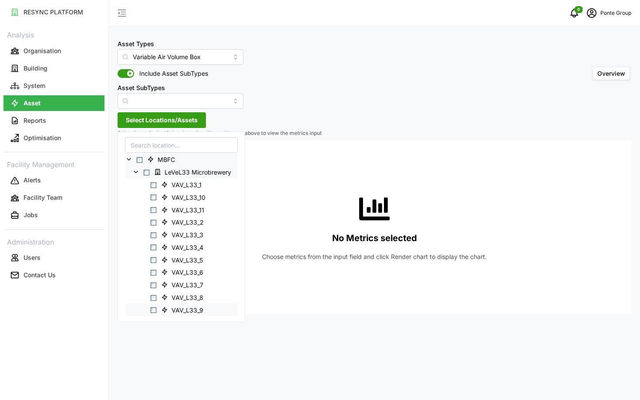
click at [153, 309] on span "Select VAV_L33_9" at bounding box center [154, 310] width 6 height 6
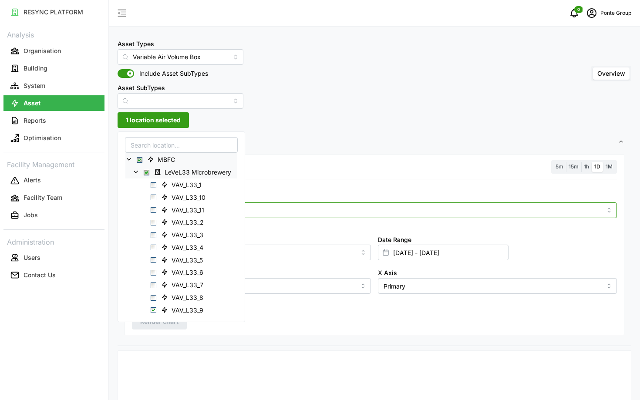
click at [317, 212] on input "Metric" at bounding box center [374, 210] width 454 height 10
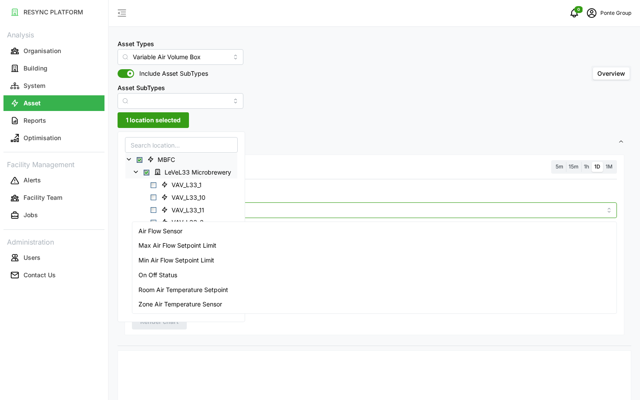
scroll to position [25, 0]
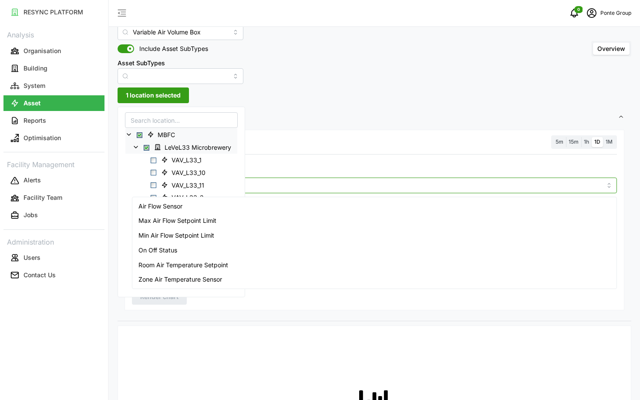
click at [260, 268] on div "Room Air Temperature Setpoint" at bounding box center [374, 265] width 481 height 15
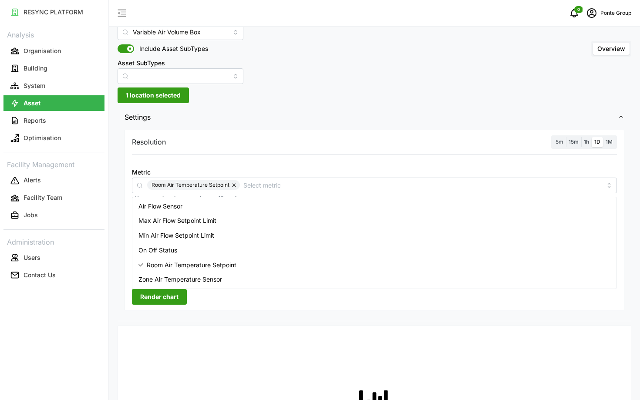
click at [254, 320] on div "Resolution 5m 15m 1h 1D 1M Metric Room Air Temperature Setpoint *You can only s…" at bounding box center [375, 224] width 514 height 193
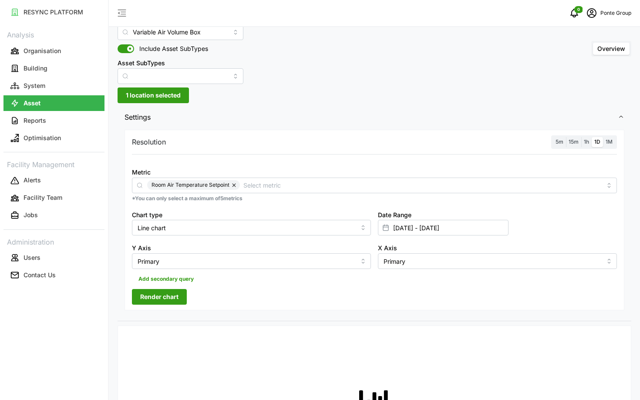
click at [559, 141] on span "5m" at bounding box center [559, 141] width 8 height 7
click at [553, 137] on input "5m" at bounding box center [553, 137] width 0 height 0
click at [175, 301] on span "Render chart" at bounding box center [159, 297] width 38 height 15
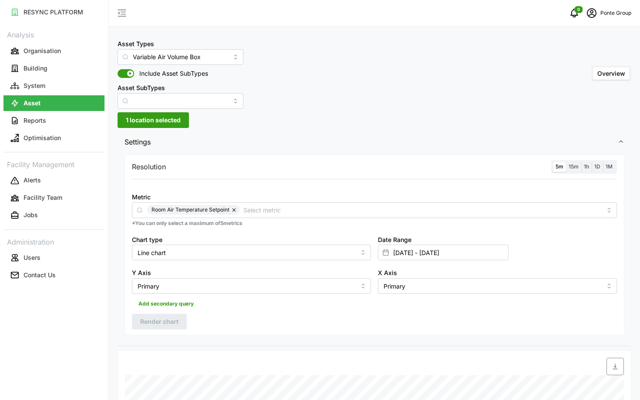
click at [573, 169] on span "15m" at bounding box center [574, 166] width 10 height 7
click at [566, 162] on input "15m" at bounding box center [566, 162] width 0 height 0
click at [556, 168] on span "5m" at bounding box center [559, 166] width 8 height 7
click at [553, 162] on input "5m" at bounding box center [553, 162] width 0 height 0
click at [172, 325] on span "Render chart" at bounding box center [159, 321] width 38 height 15
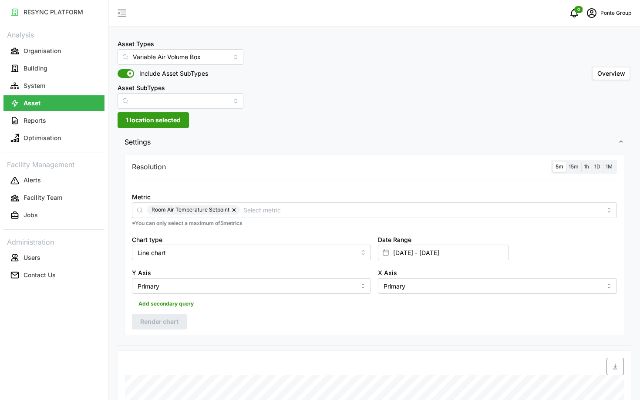
click at [154, 121] on span "1 location selected" at bounding box center [153, 120] width 55 height 15
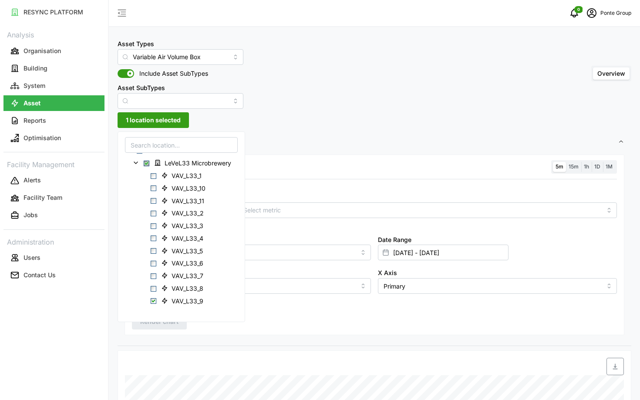
click at [593, 19] on span "schedule" at bounding box center [591, 13] width 17 height 17
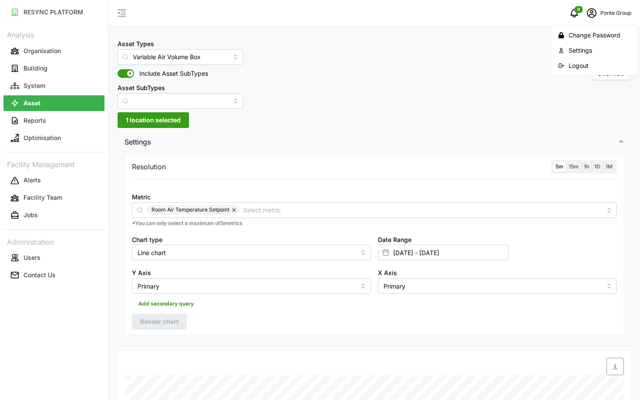
click at [580, 64] on div "Logout" at bounding box center [600, 66] width 62 height 10
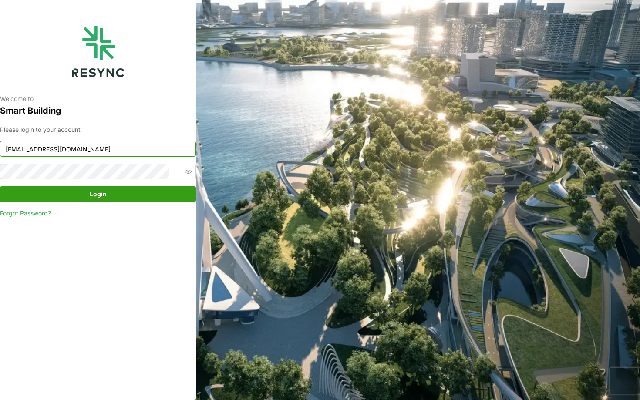
click at [71, 155] on input "[EMAIL_ADDRESS][DOMAIN_NAME]" at bounding box center [98, 149] width 196 height 16
type input "[EMAIL_ADDRESS][DOMAIN_NAME]"
click at [101, 194] on span "Login" at bounding box center [98, 194] width 17 height 15
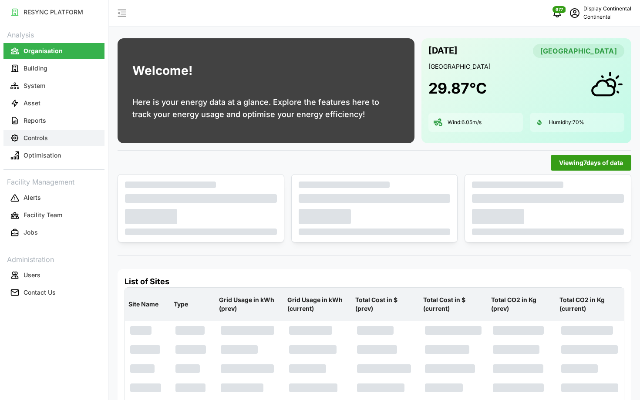
click at [51, 136] on button "Controls" at bounding box center [53, 138] width 101 height 16
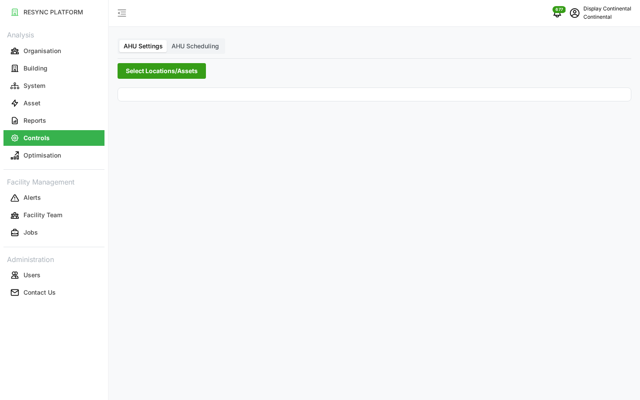
click at [172, 78] on button "Select Locations/Assets" at bounding box center [162, 71] width 88 height 16
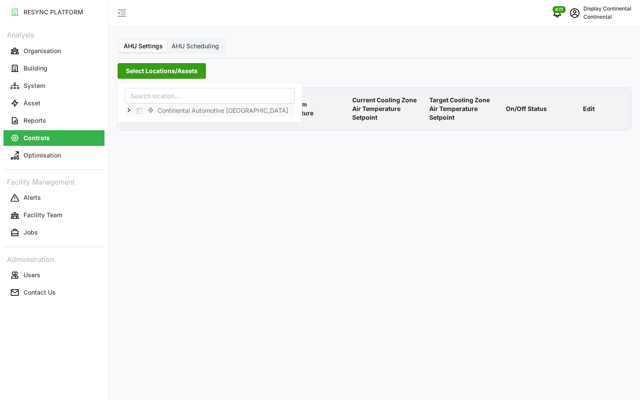
click at [129, 105] on div "Continental Automotive [GEOGRAPHIC_DATA]" at bounding box center [209, 110] width 169 height 13
click at [128, 109] on icon at bounding box center [128, 110] width 7 height 7
click at [146, 121] on span "Select CA1" at bounding box center [147, 123] width 6 height 6
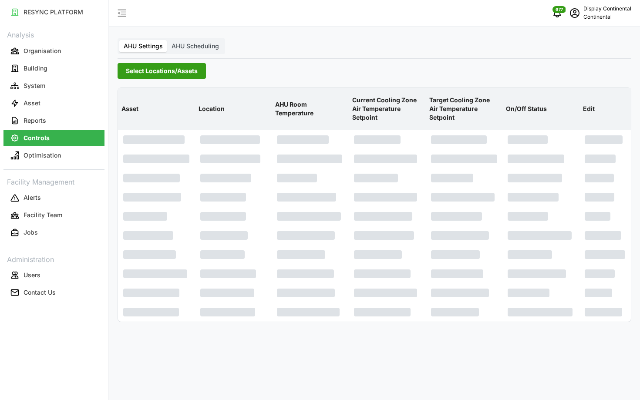
click at [438, 91] on p "Target Cooling Zone Air Temperature Setpoint" at bounding box center [465, 109] width 74 height 40
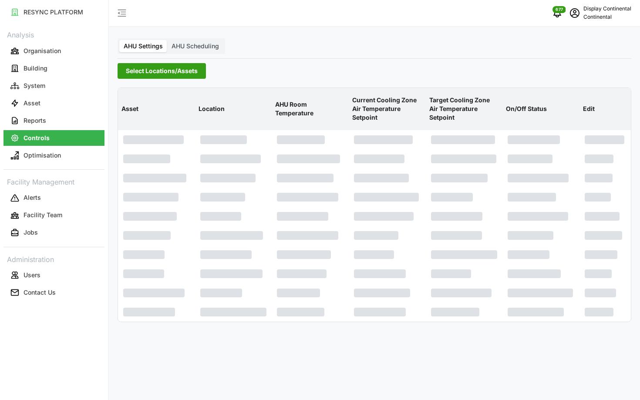
click at [431, 107] on p "Target Cooling Zone Air Temperature Setpoint" at bounding box center [465, 109] width 74 height 40
